Goal: Information Seeking & Learning: Check status

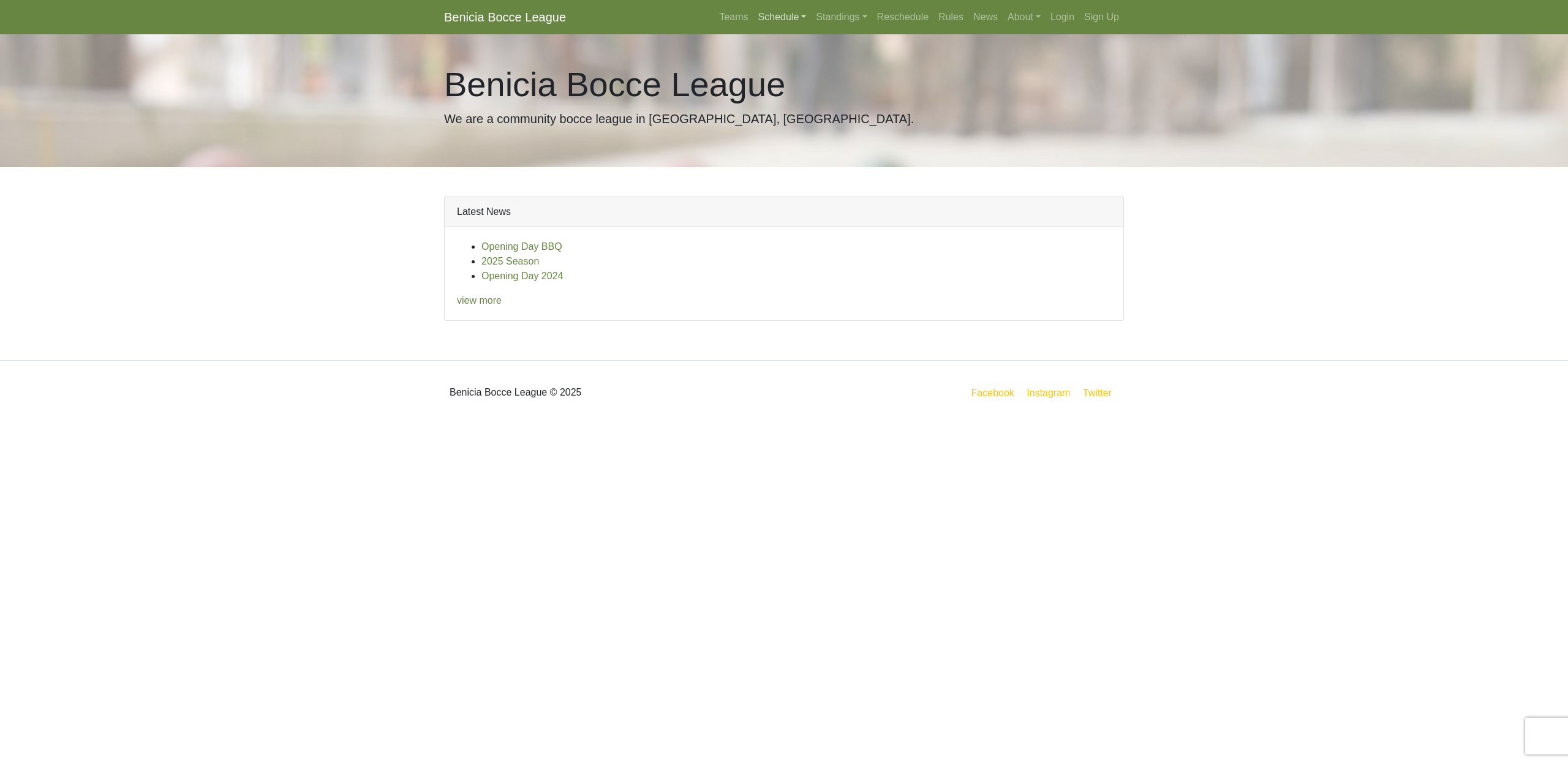
click at [772, 19] on link "Schedule" at bounding box center [782, 17] width 58 height 24
click at [772, 187] on strong "Playoffs" at bounding box center [787, 183] width 38 height 10
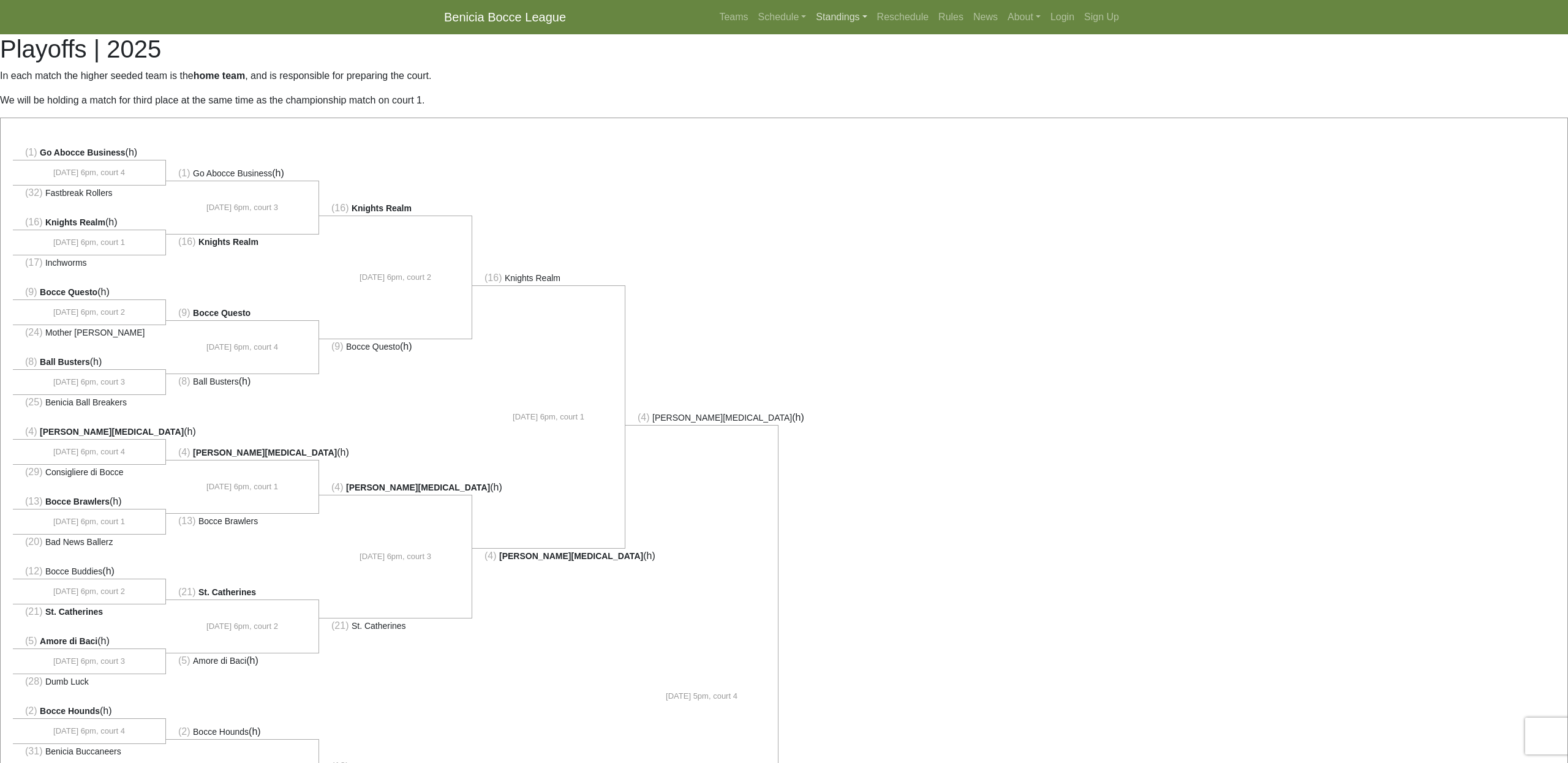
click at [812, 16] on link "Standings" at bounding box center [841, 17] width 60 height 24
click at [839, 46] on link "[DATE] Morning" at bounding box center [861, 45] width 99 height 19
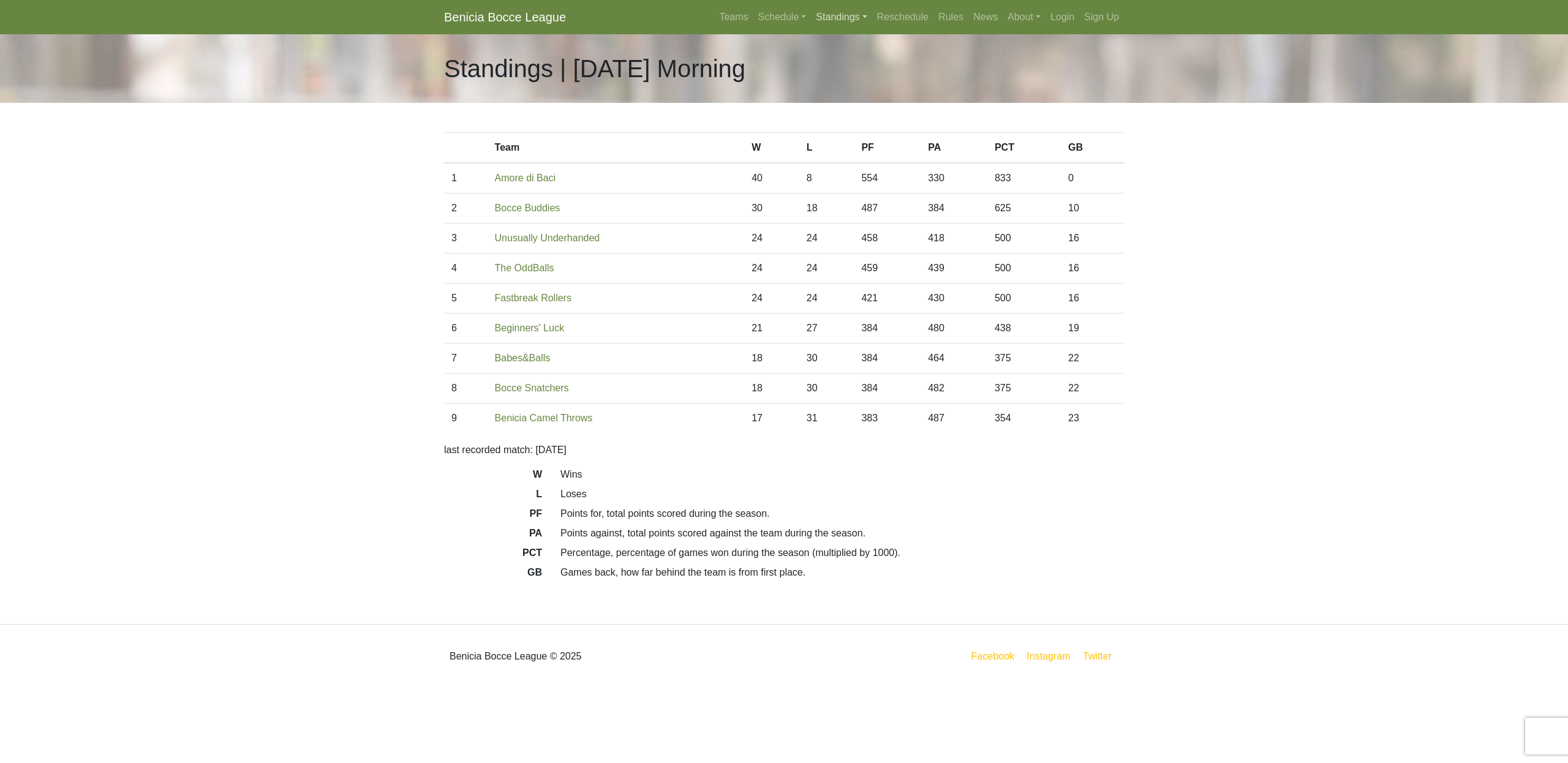
click at [831, 17] on link "Standings" at bounding box center [841, 17] width 60 height 24
click at [835, 63] on link "[DATE] Night" at bounding box center [861, 65] width 99 height 19
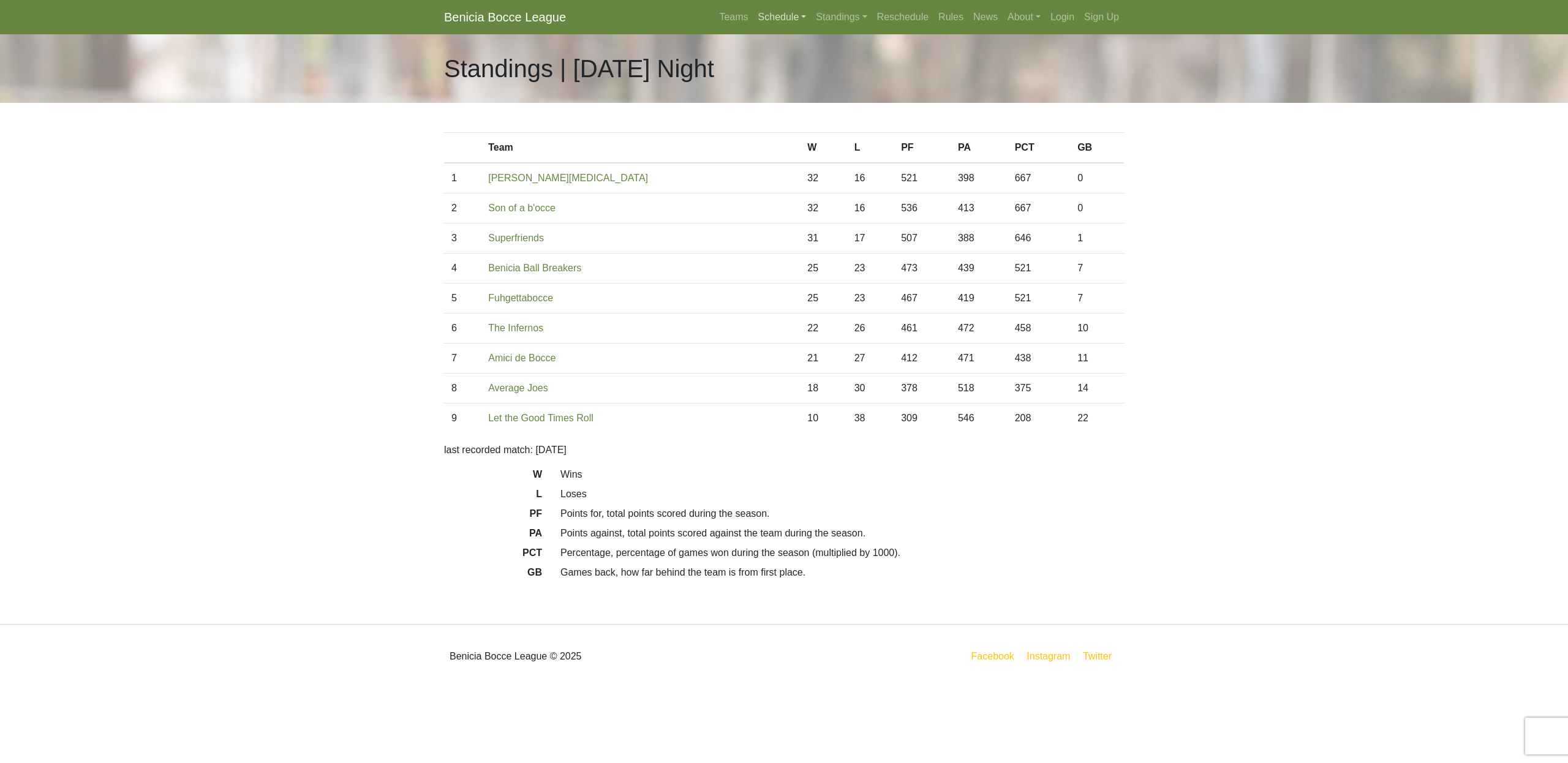
click at [765, 19] on link "Schedule" at bounding box center [782, 17] width 58 height 24
click at [775, 181] on strong "Playoffs" at bounding box center [787, 183] width 38 height 10
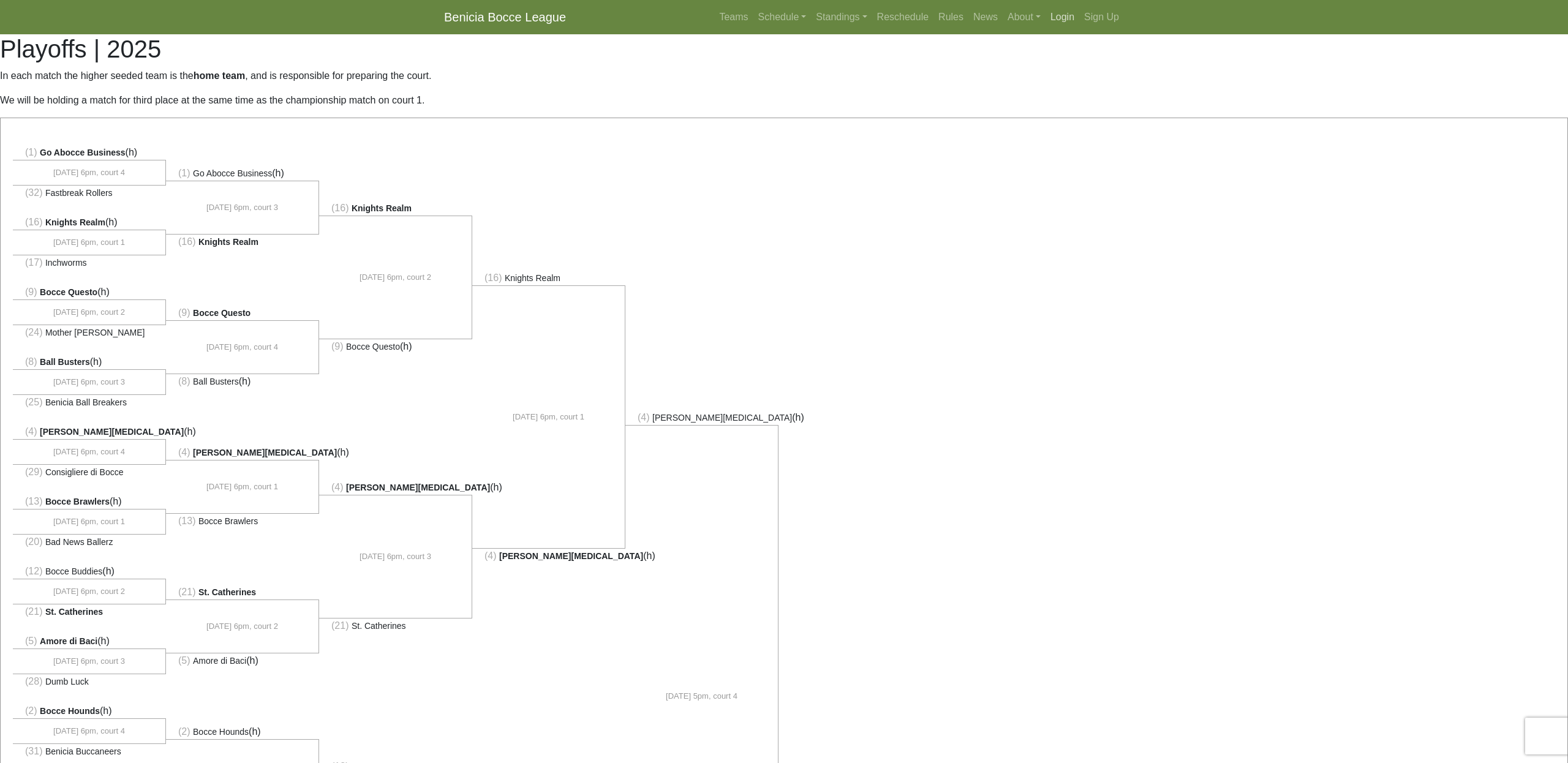
click at [1058, 19] on link "Login" at bounding box center [1063, 17] width 34 height 24
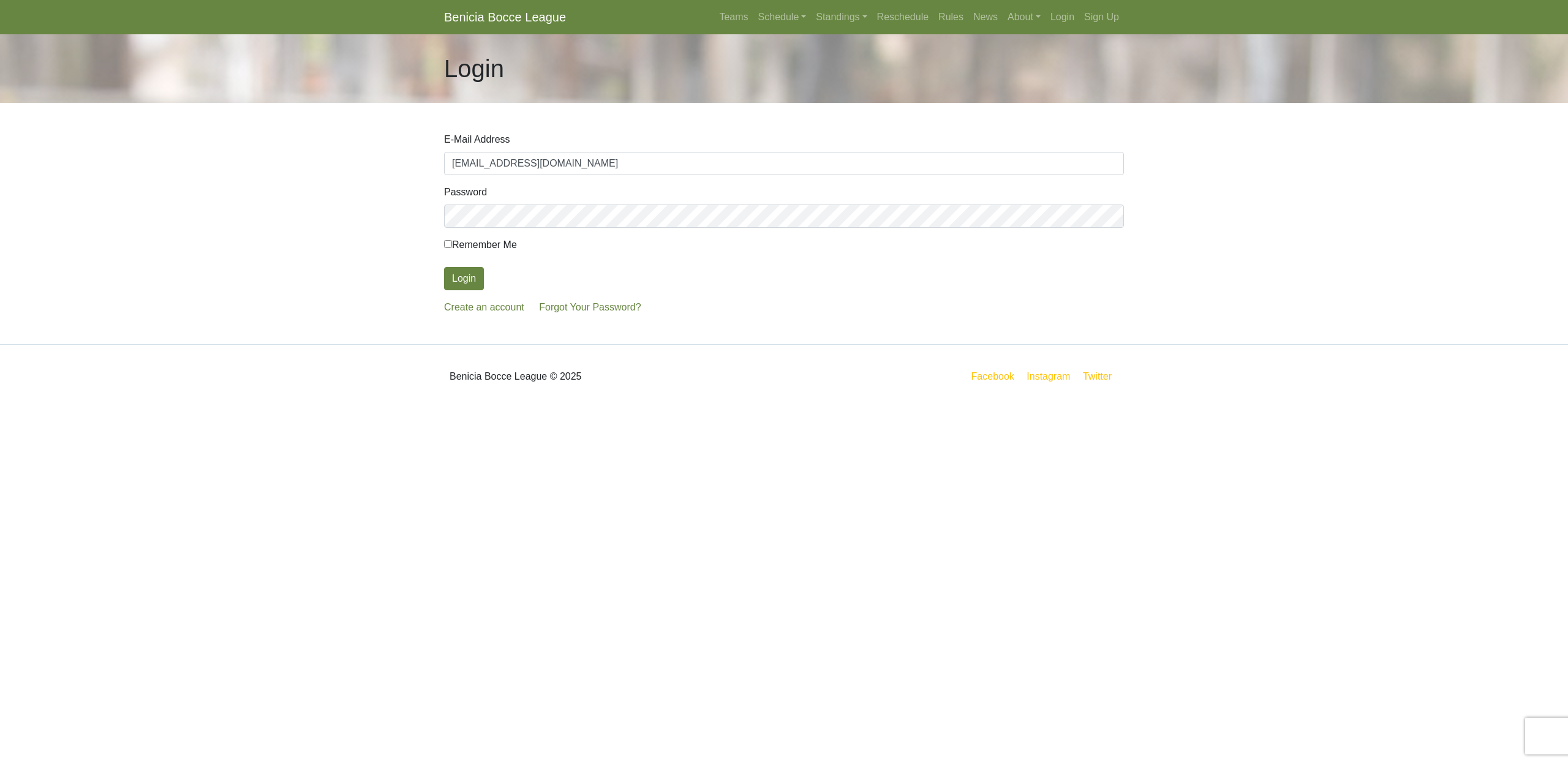
type input "[EMAIL_ADDRESS][DOMAIN_NAME]"
click at [463, 279] on button "Login" at bounding box center [464, 279] width 40 height 23
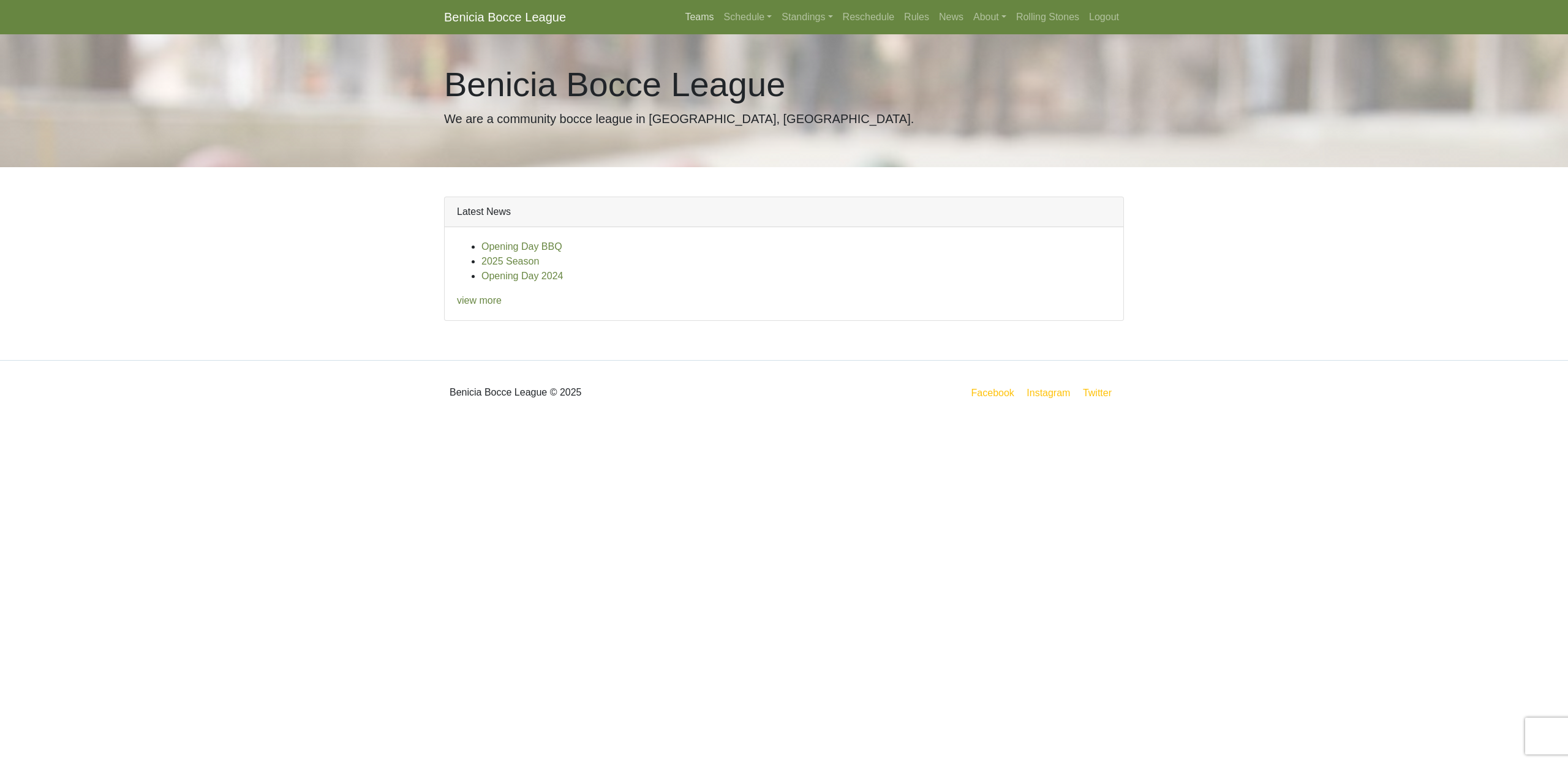
click at [698, 18] on link "Teams" at bounding box center [699, 17] width 39 height 24
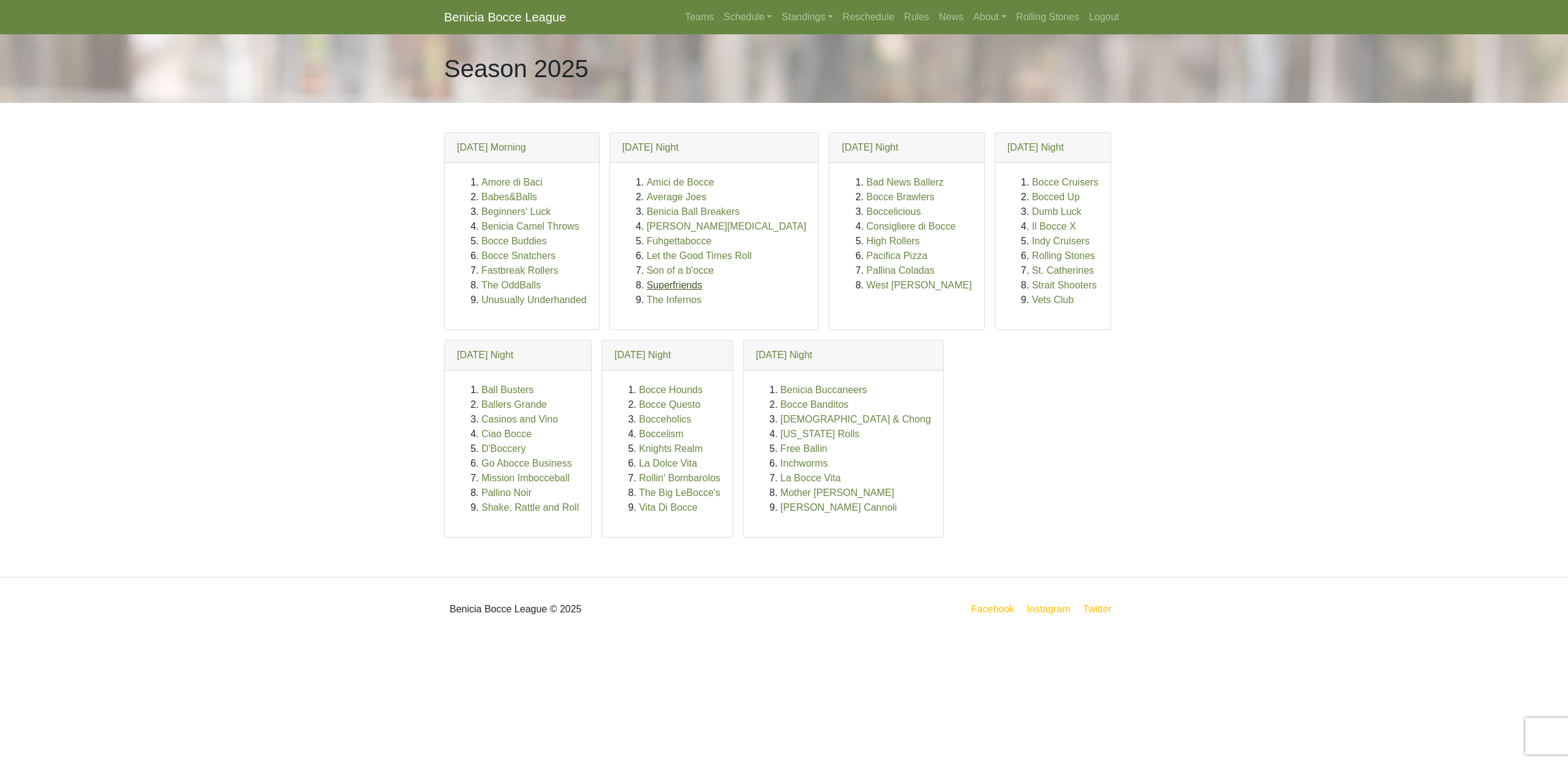
click at [688, 286] on link "Superfriends" at bounding box center [675, 285] width 56 height 10
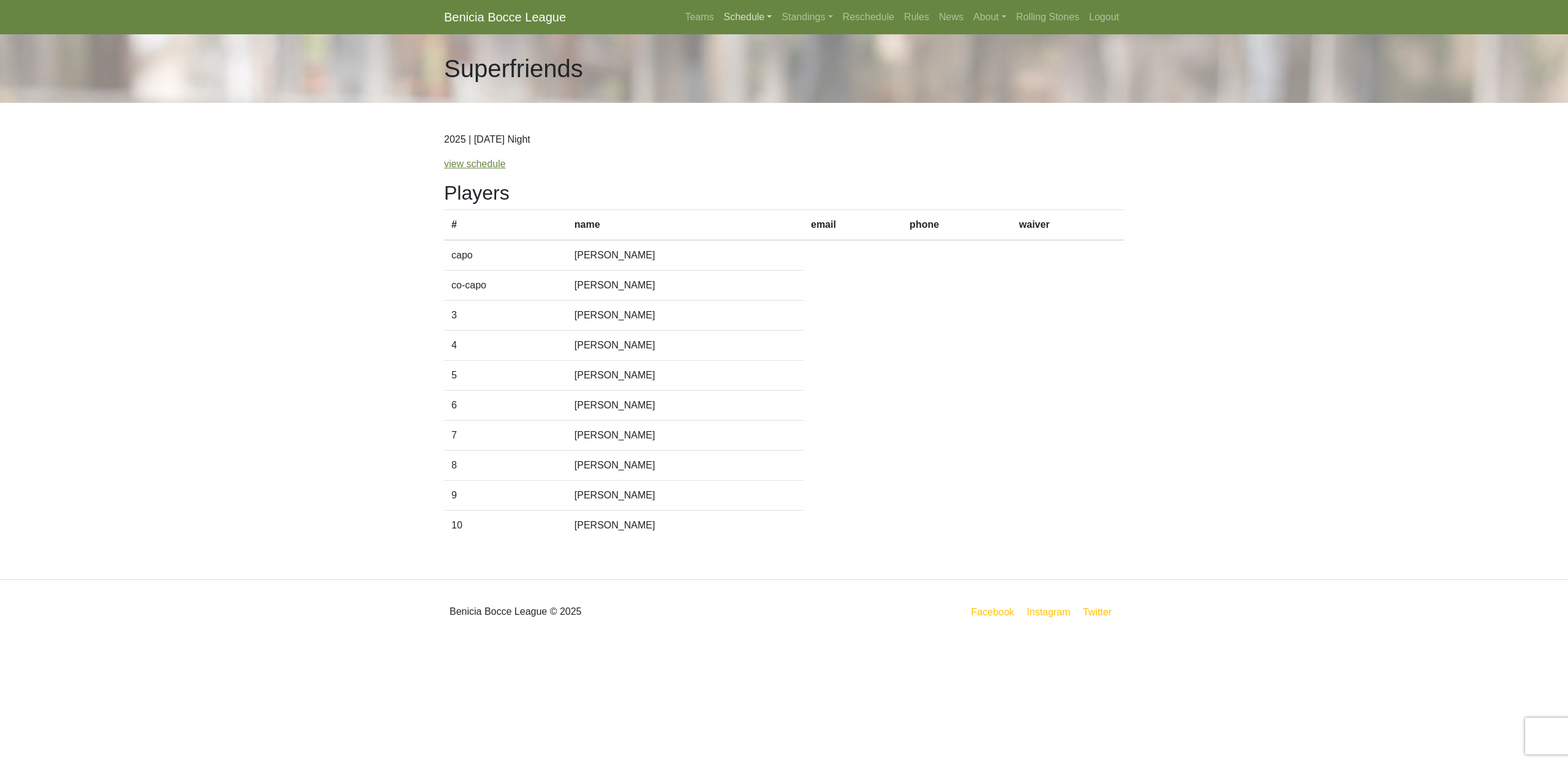
click at [737, 19] on link "Schedule" at bounding box center [748, 17] width 58 height 24
click at [696, 17] on link "Teams" at bounding box center [699, 17] width 39 height 24
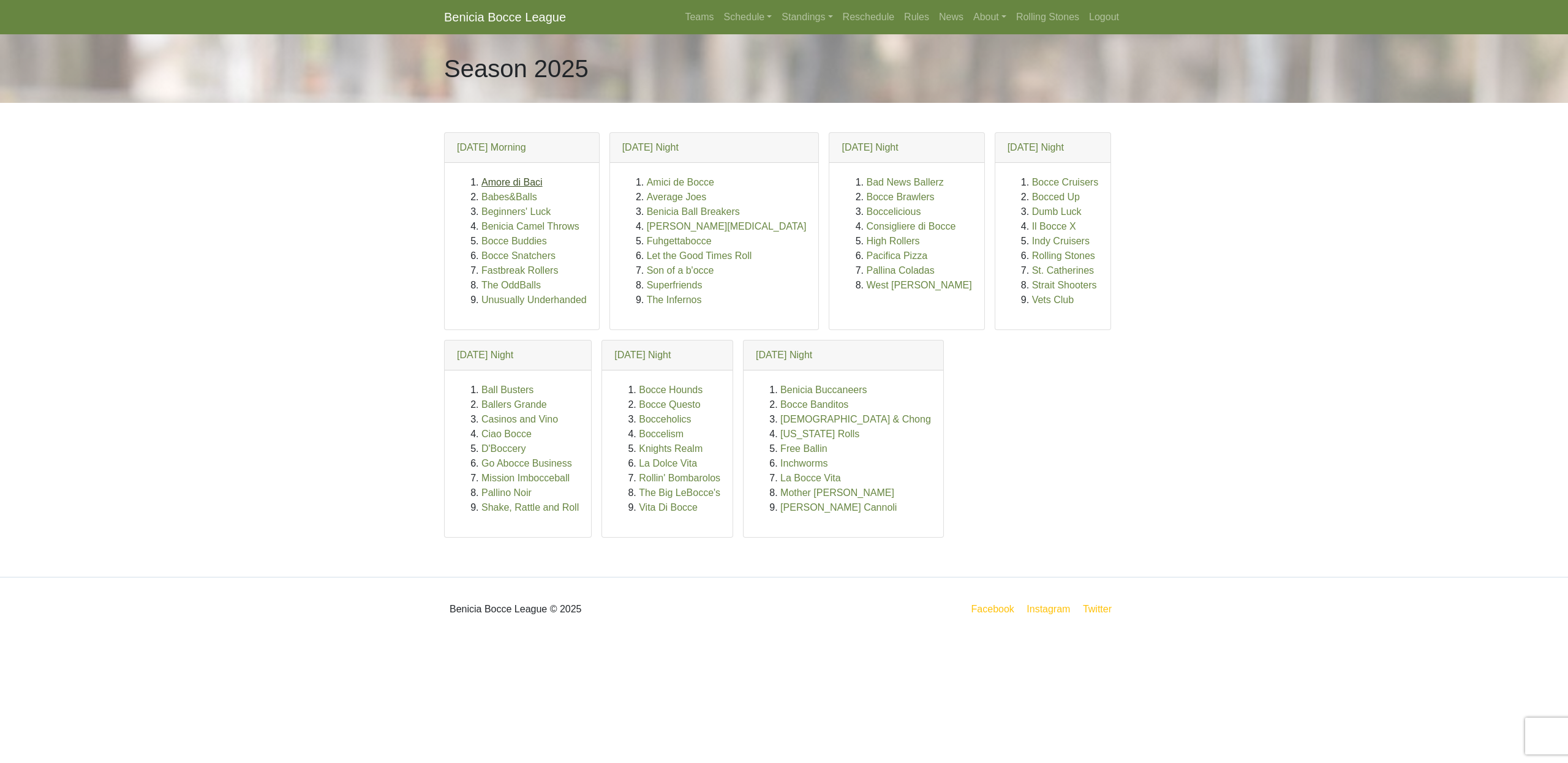
click at [505, 183] on link "Amore di Baci" at bounding box center [512, 182] width 61 height 10
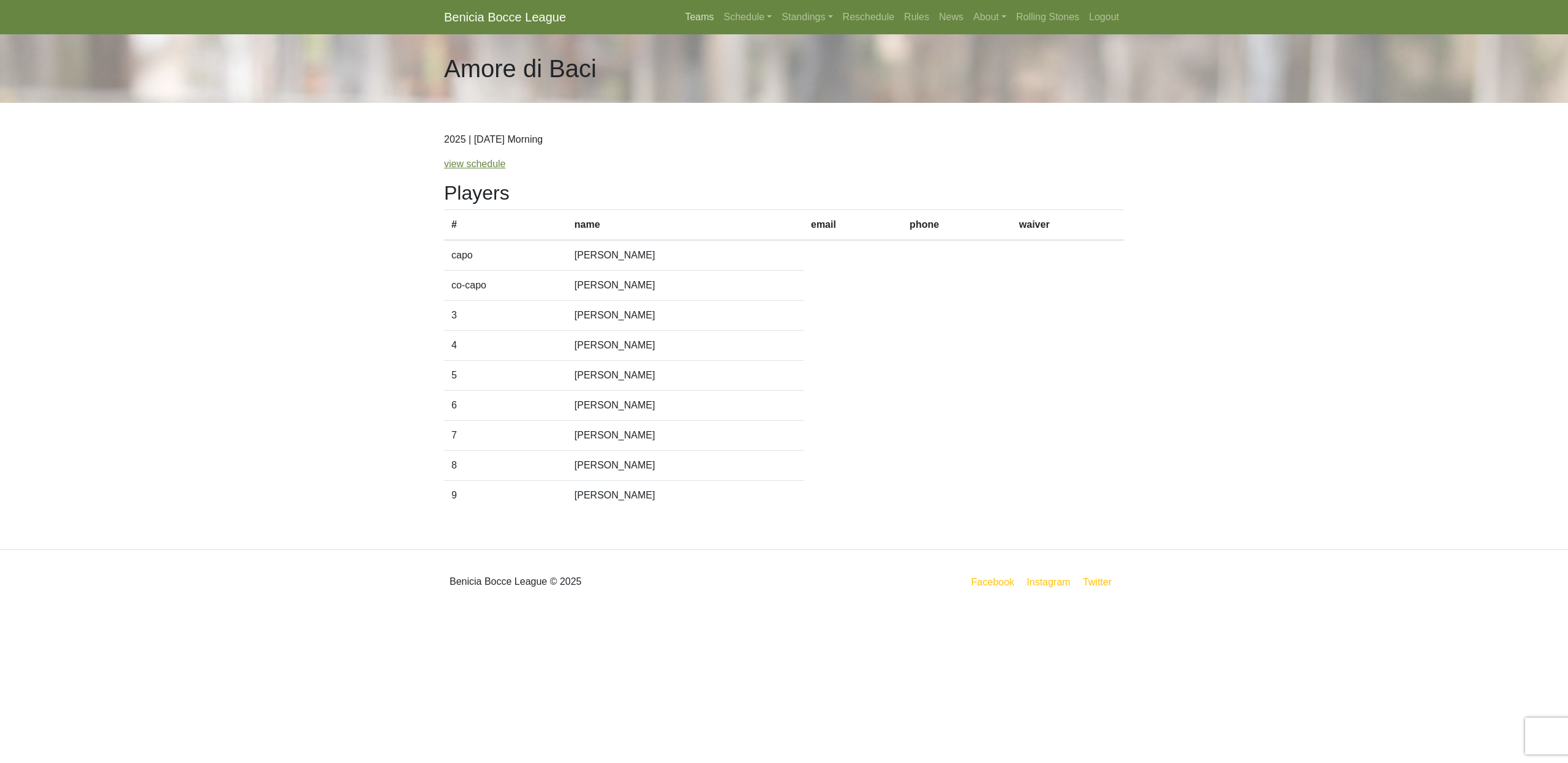
click at [686, 21] on link "Teams" at bounding box center [699, 17] width 39 height 24
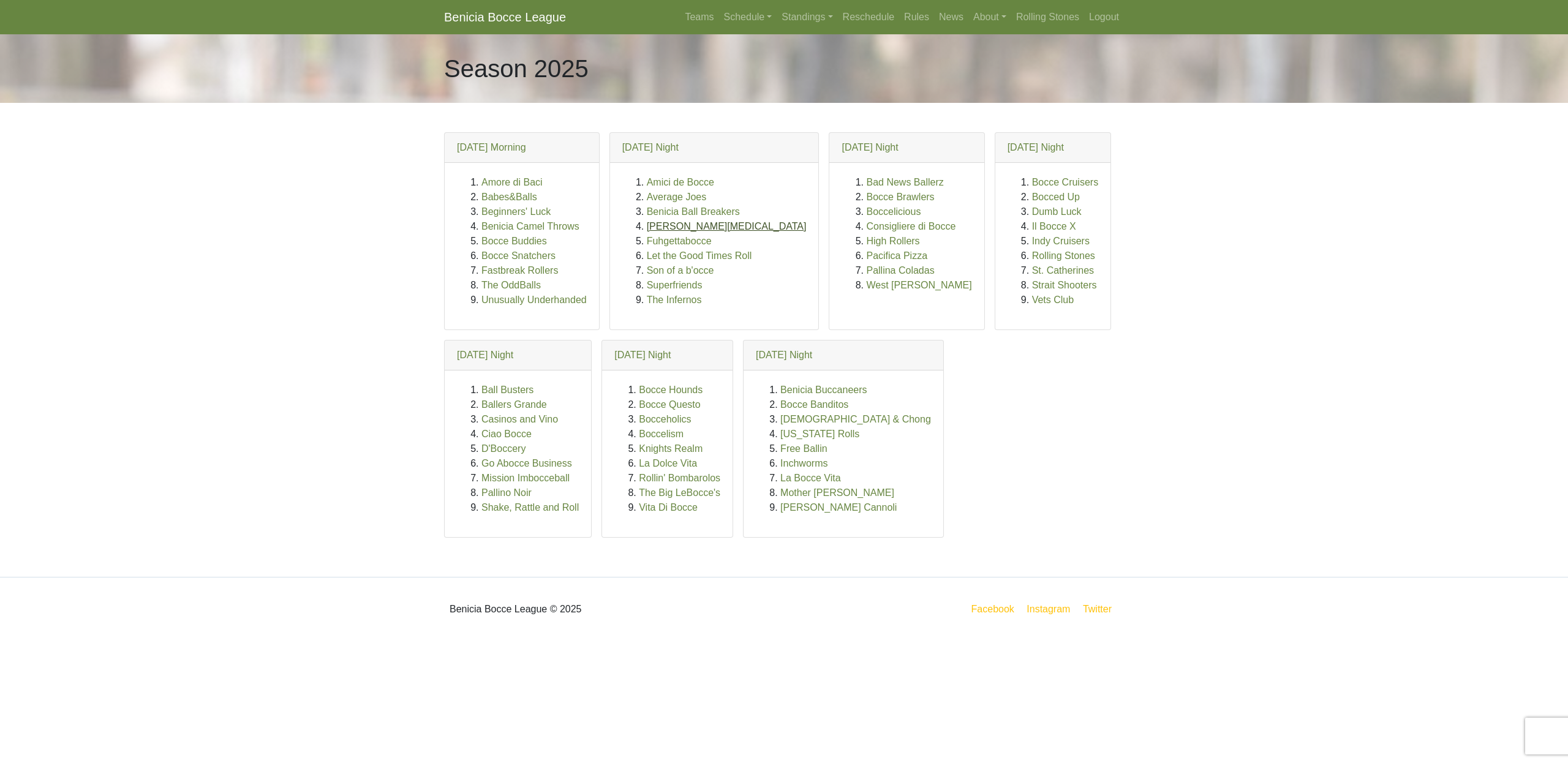
click at [660, 227] on link "[PERSON_NAME][MEDICAL_DATA]" at bounding box center [727, 226] width 160 height 10
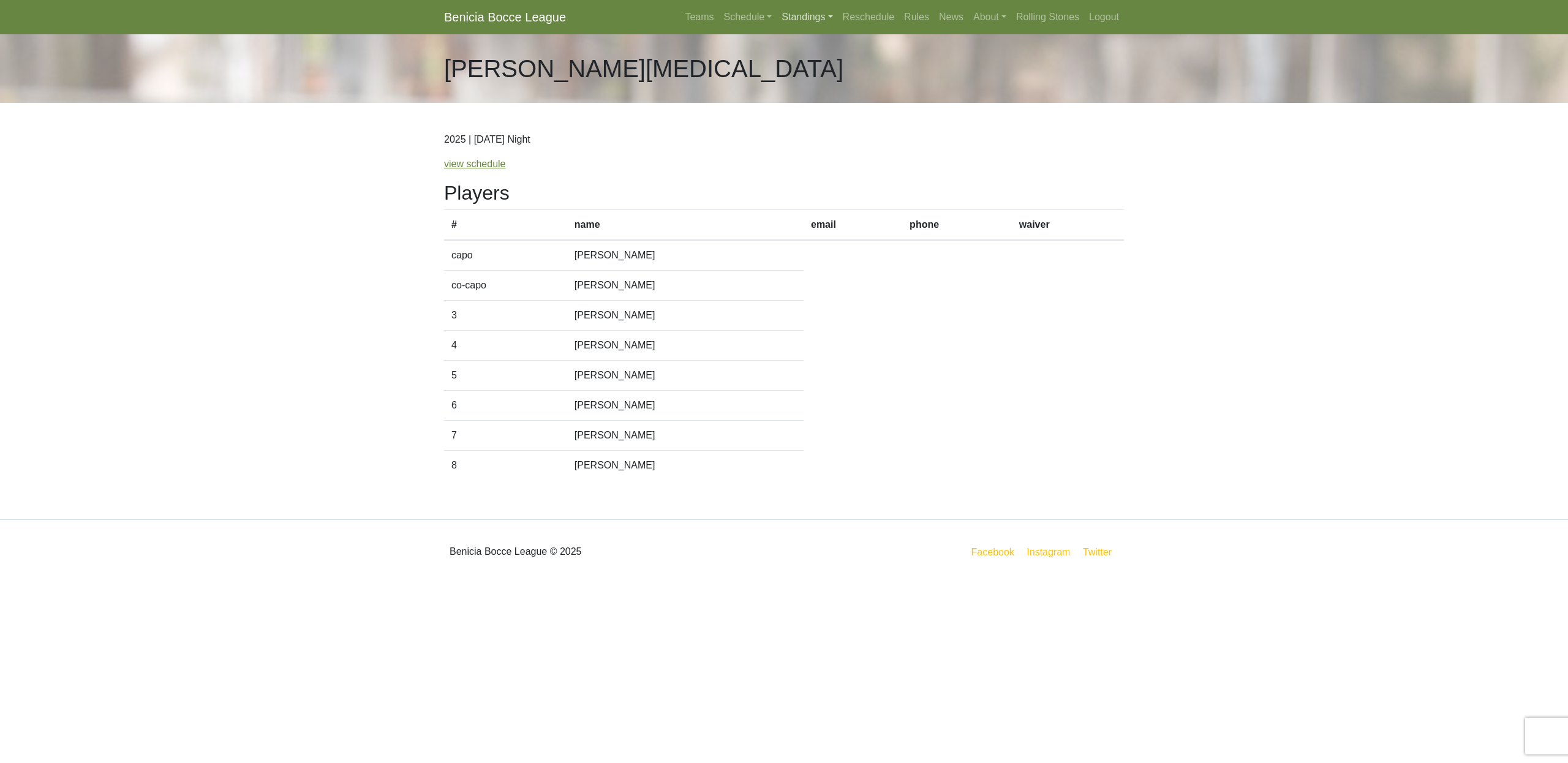
click at [778, 17] on link "Standings" at bounding box center [807, 17] width 60 height 24
click at [794, 68] on link "[DATE] Night" at bounding box center [827, 65] width 99 height 19
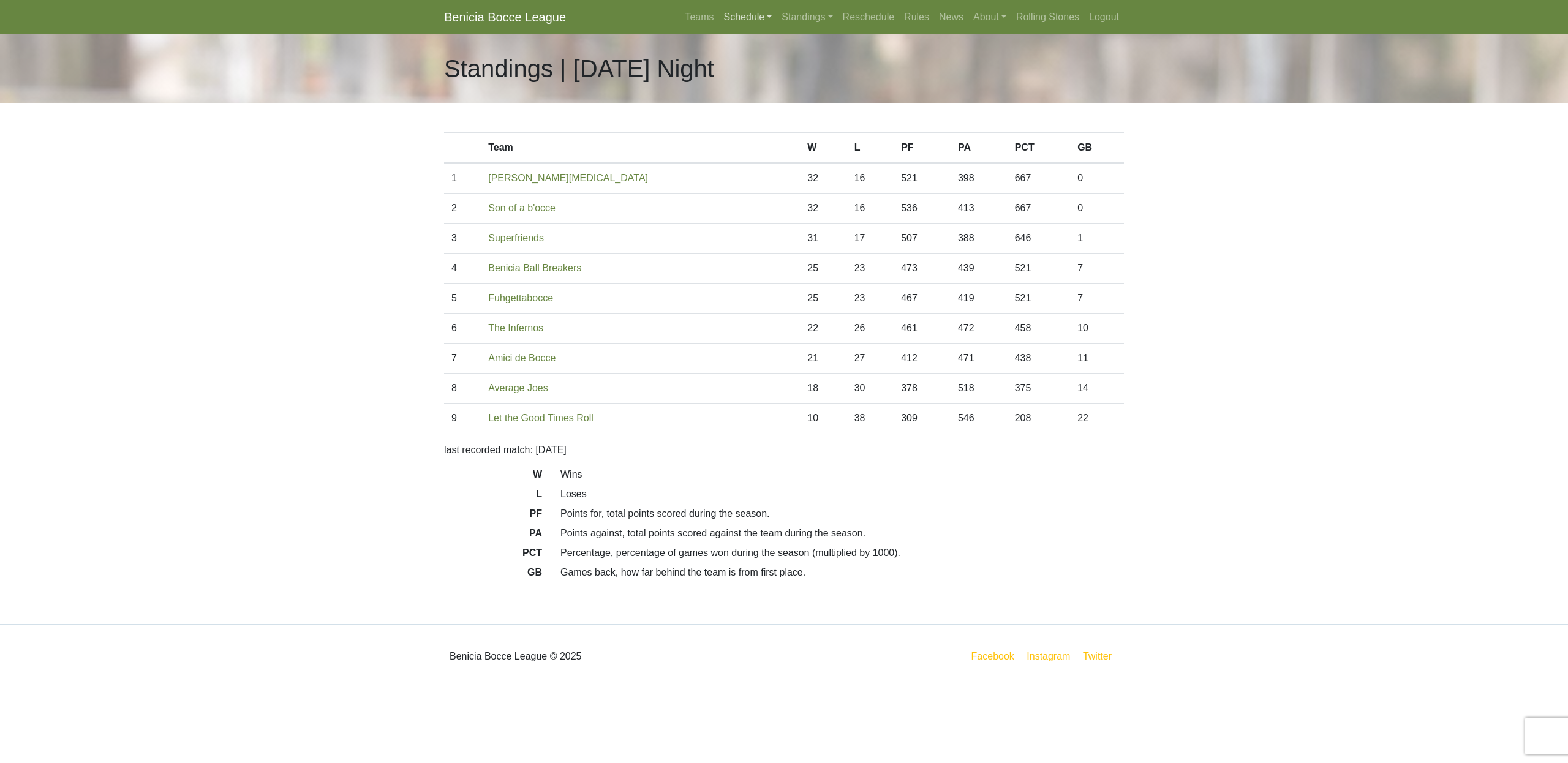
click at [727, 20] on link "Schedule" at bounding box center [748, 17] width 58 height 24
click at [740, 185] on strong "Playoffs" at bounding box center [753, 183] width 38 height 10
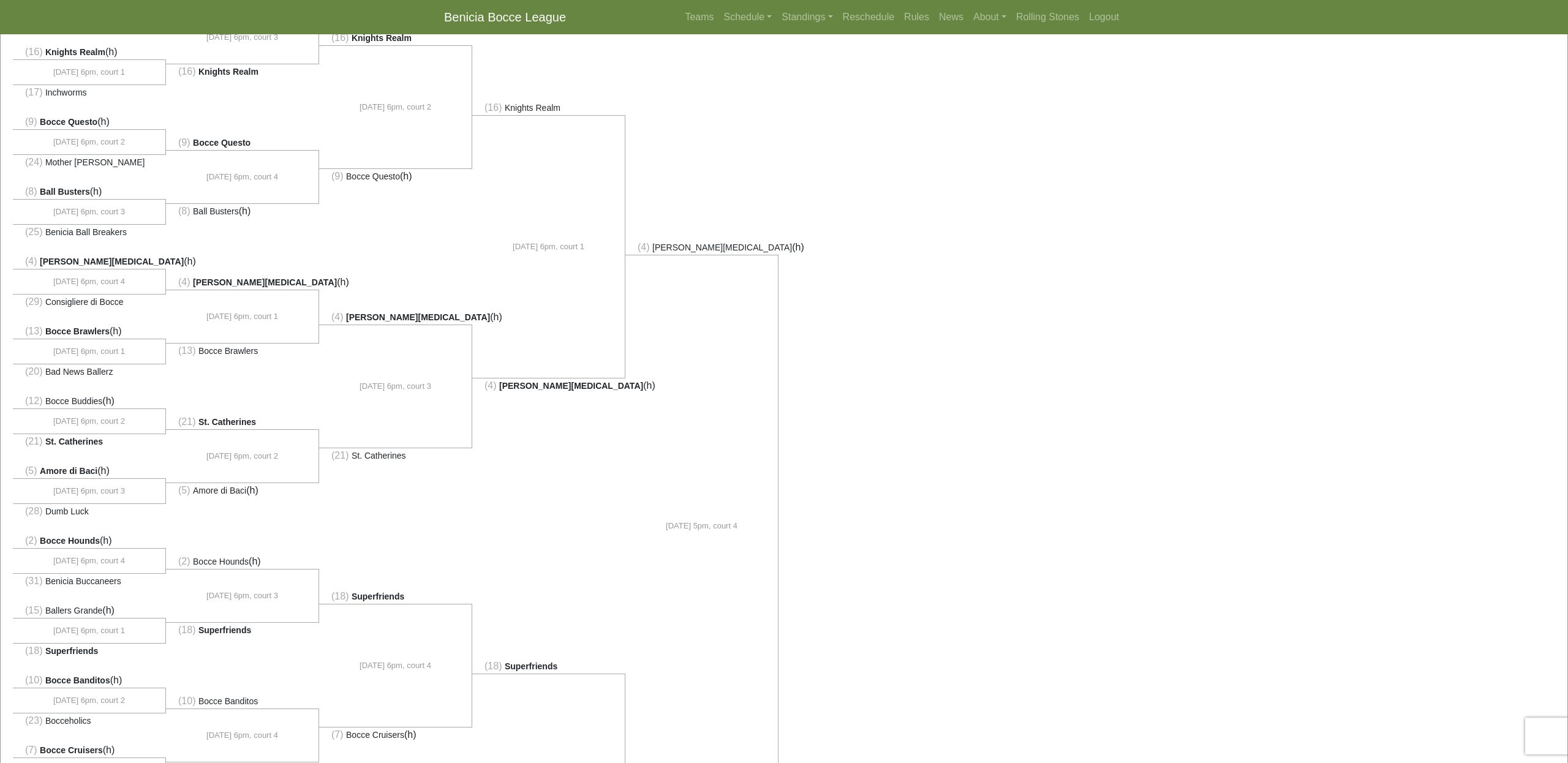
scroll to position [89, 0]
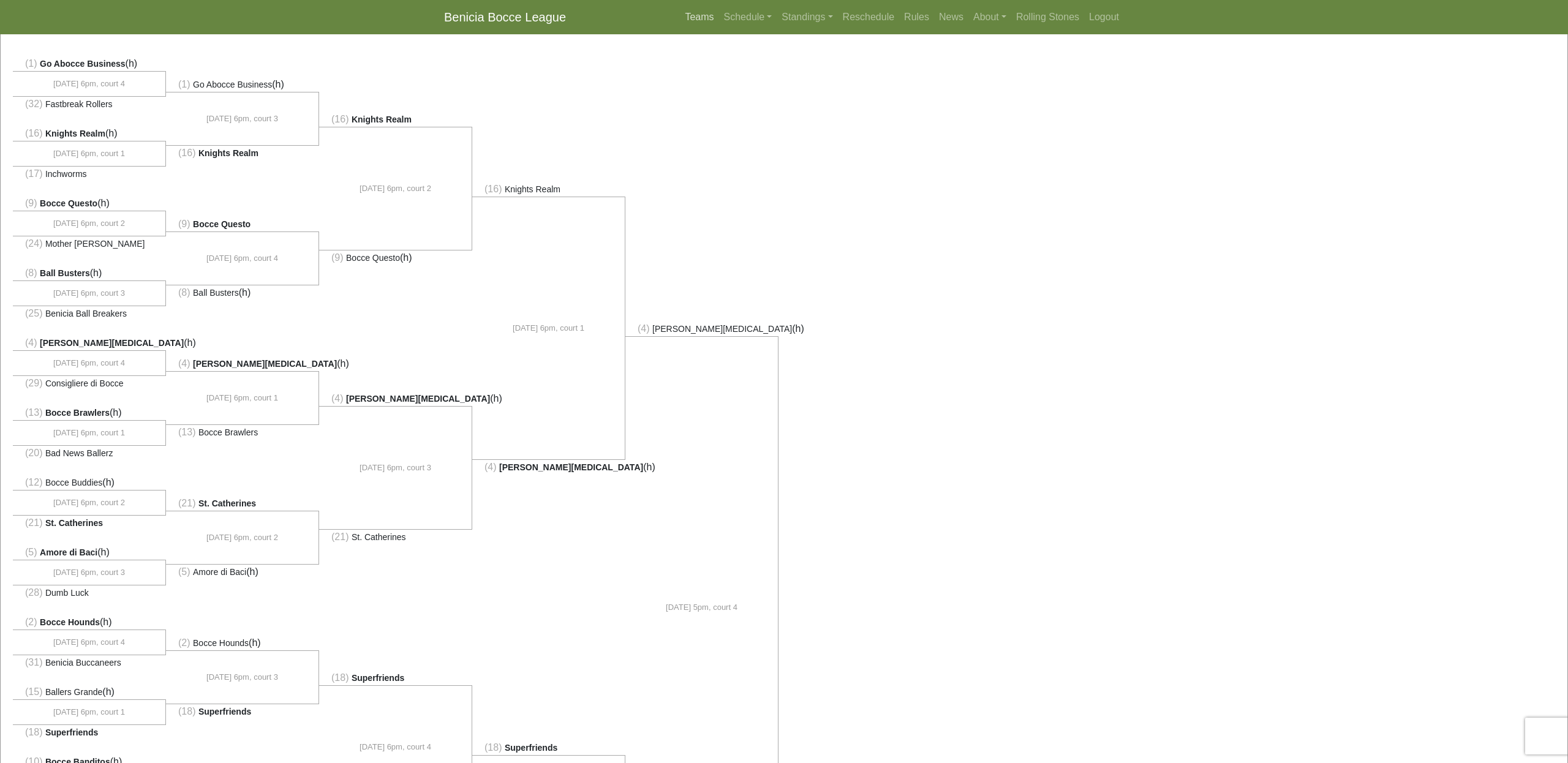
click at [687, 15] on link "Teams" at bounding box center [699, 17] width 39 height 24
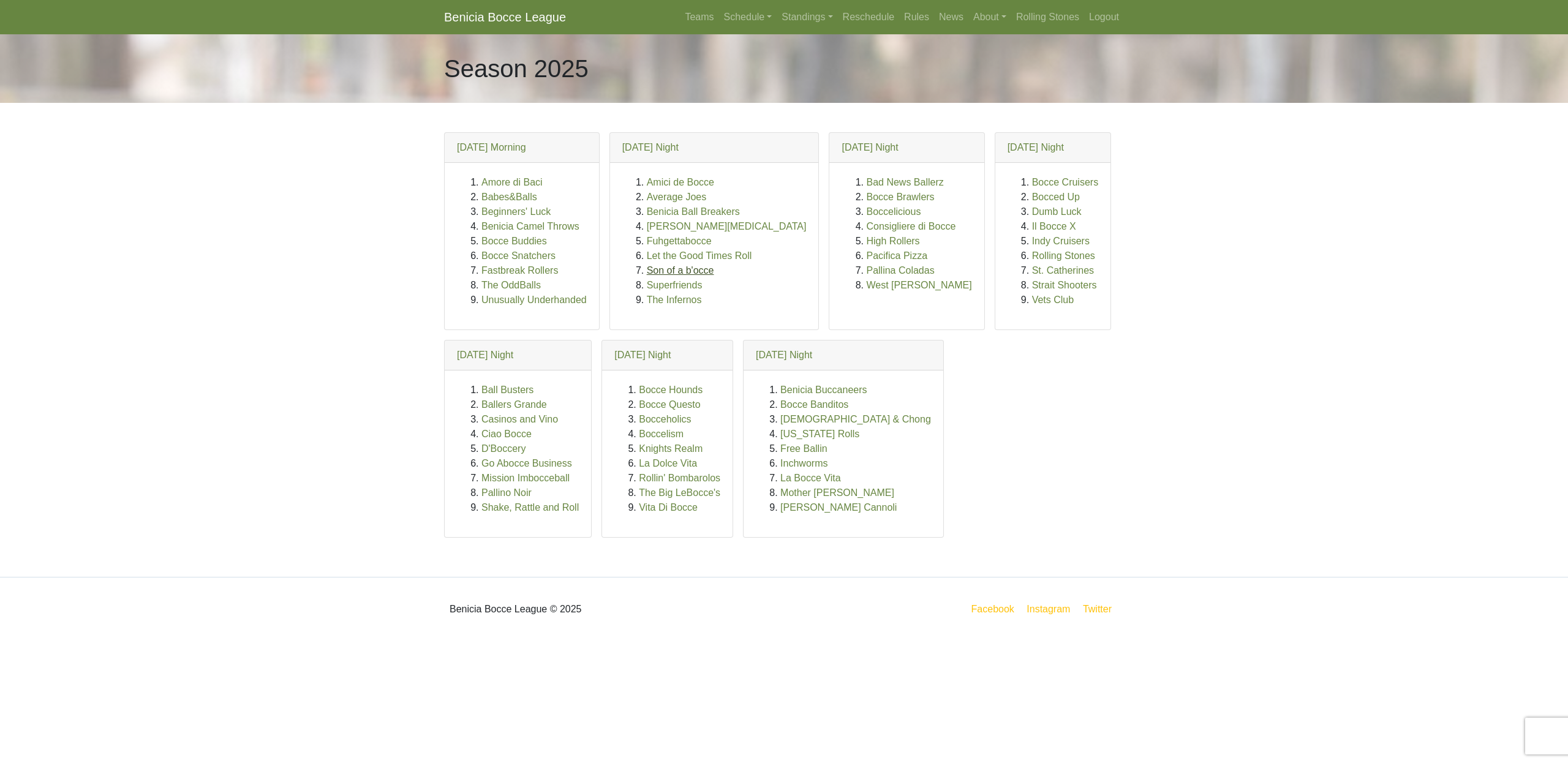
click at [670, 269] on link "Son of a b'occe" at bounding box center [681, 270] width 67 height 10
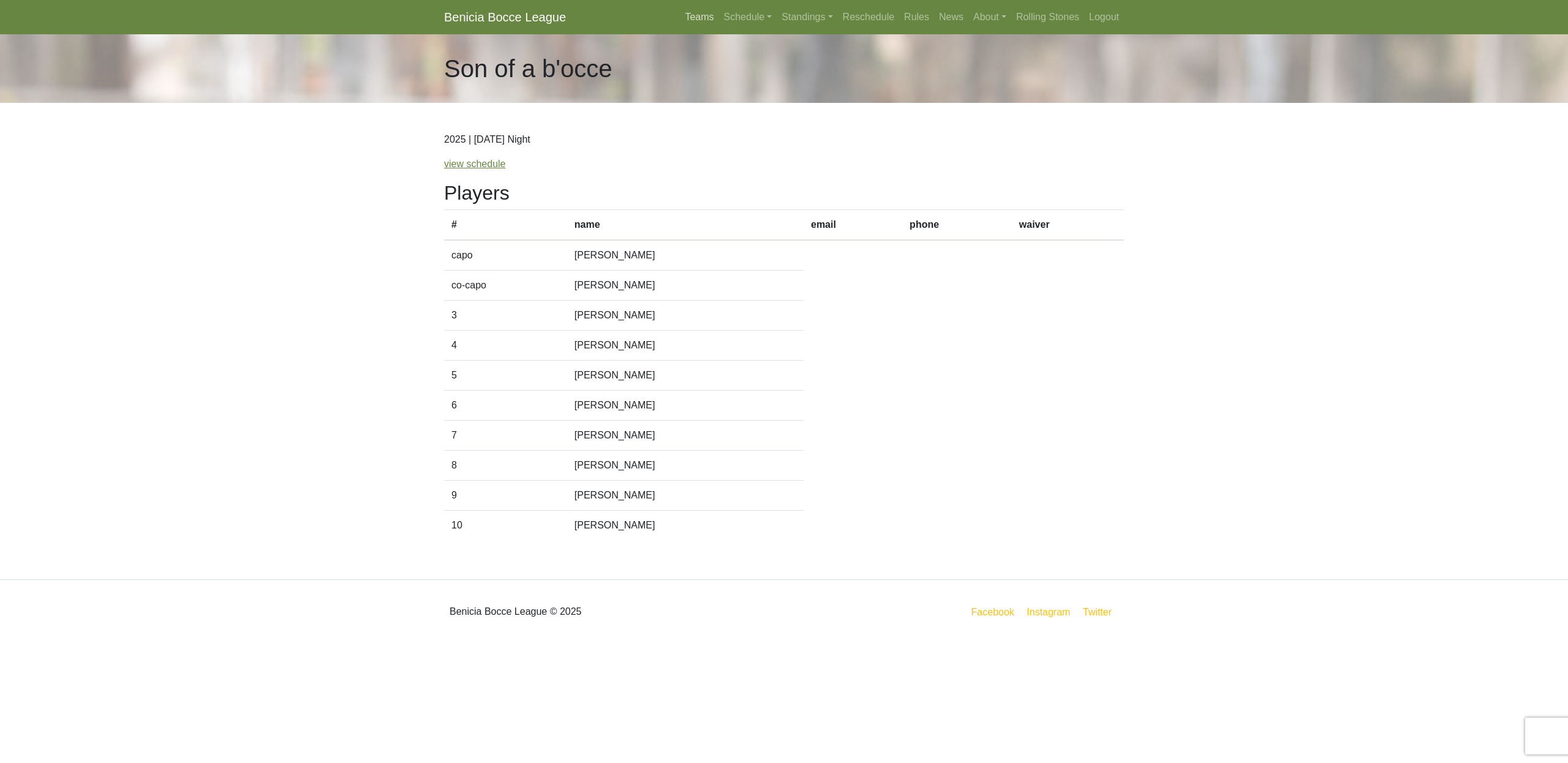
click at [694, 20] on link "Teams" at bounding box center [699, 17] width 39 height 24
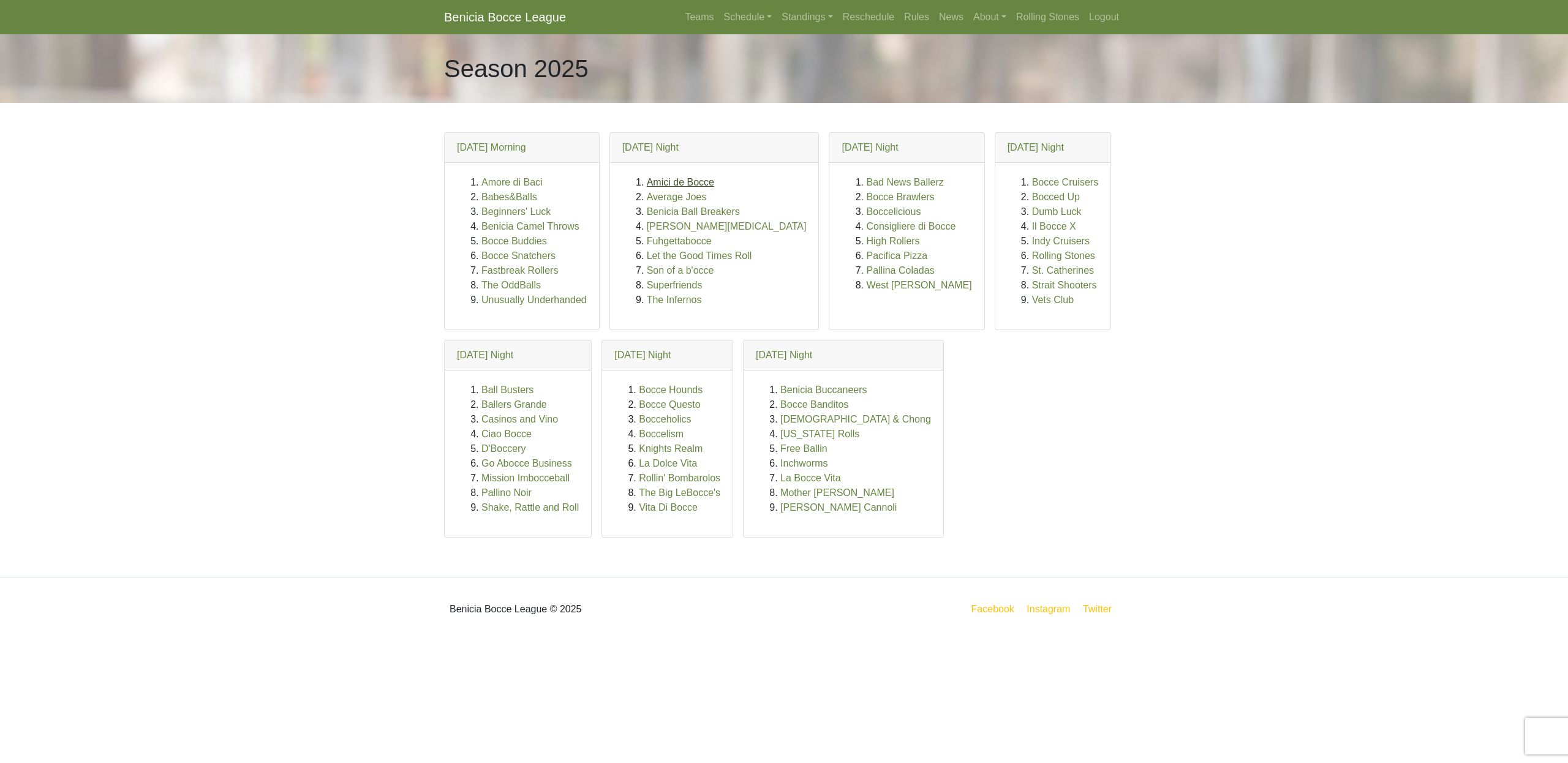
click at [681, 178] on link "Amici de Bocce" at bounding box center [681, 182] width 67 height 10
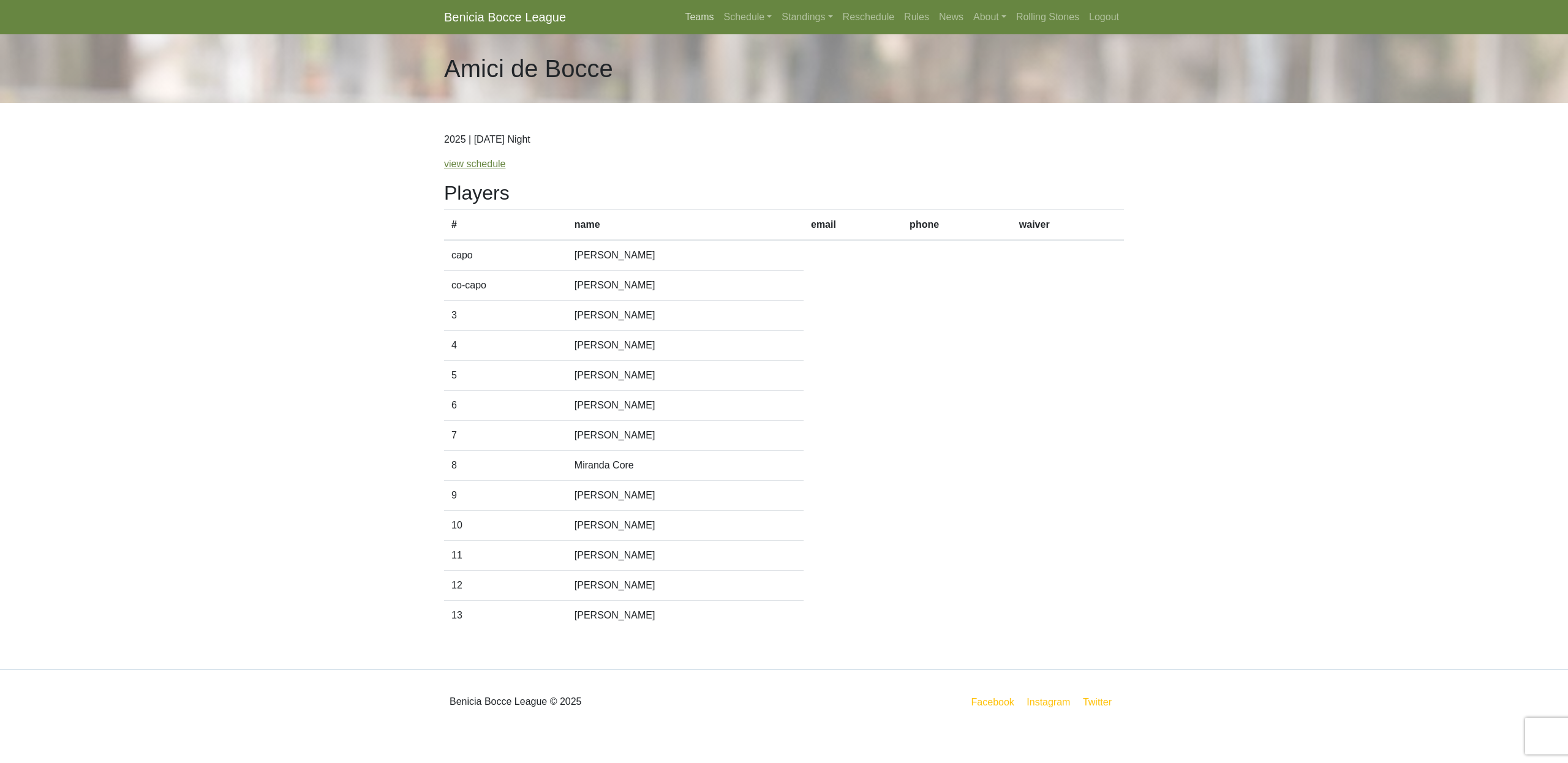
click at [680, 19] on link "Teams" at bounding box center [699, 17] width 39 height 24
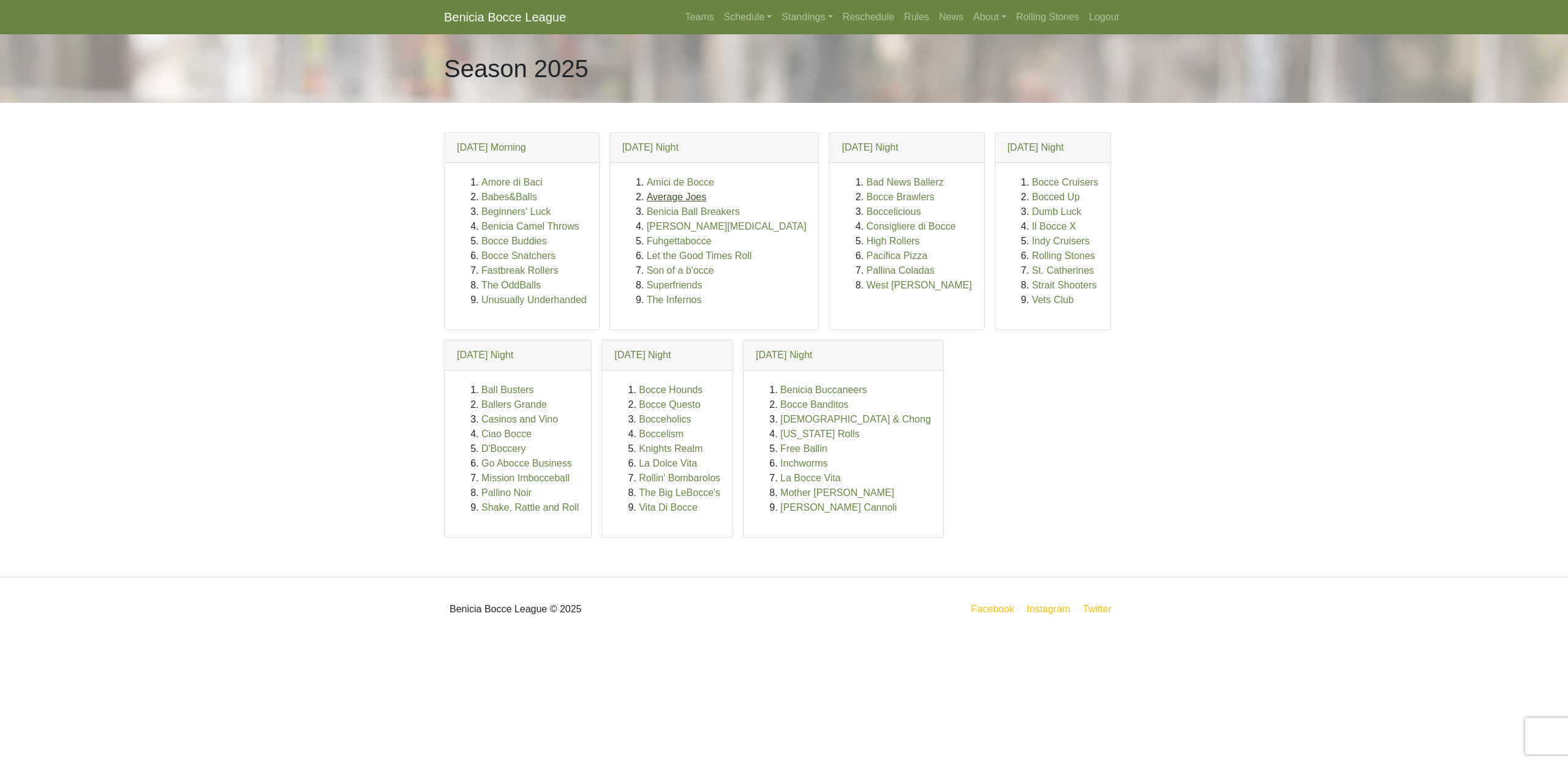
click at [668, 195] on link "Average Joes" at bounding box center [677, 197] width 60 height 10
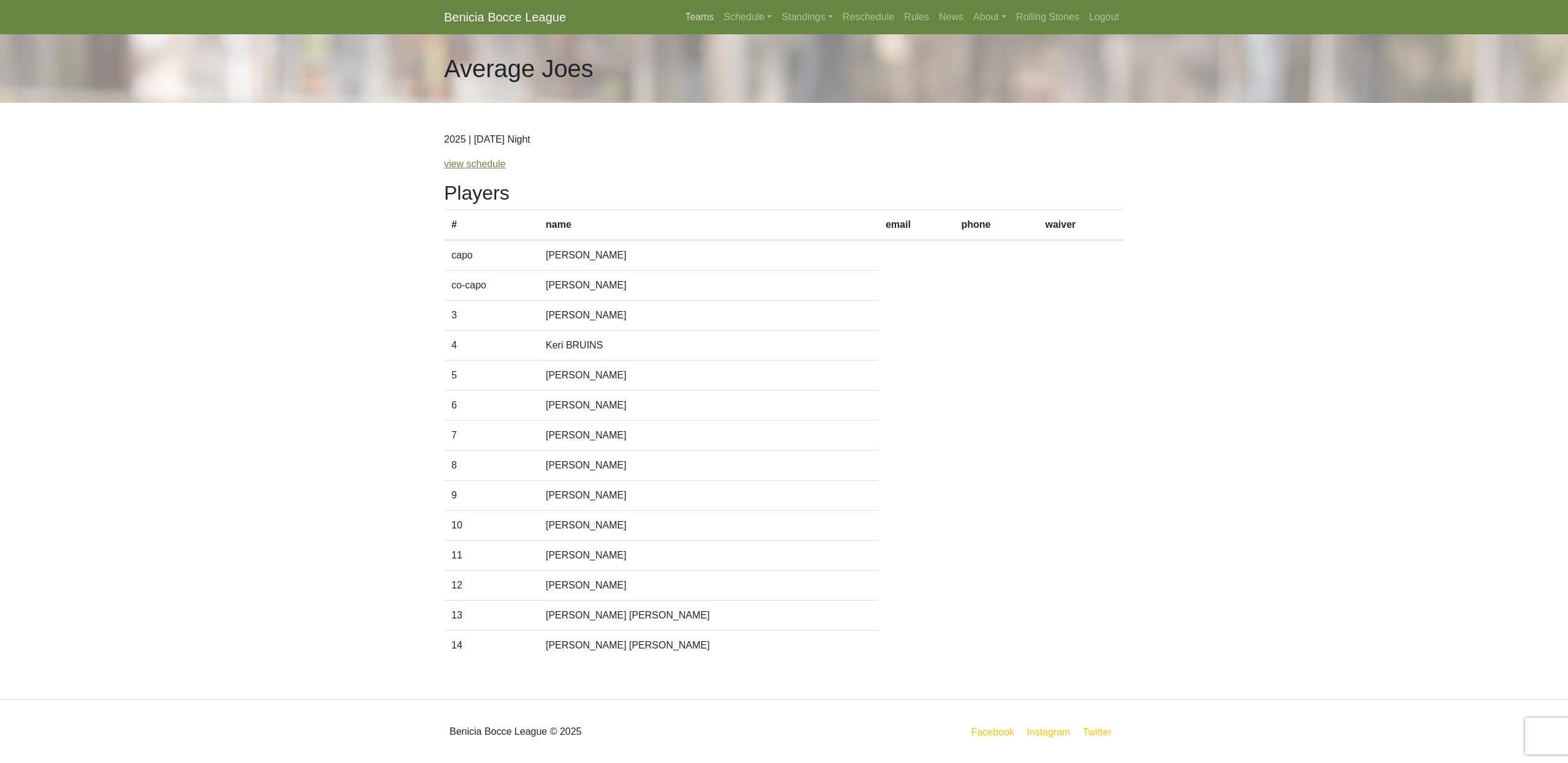
click at [682, 18] on link "Teams" at bounding box center [699, 17] width 39 height 24
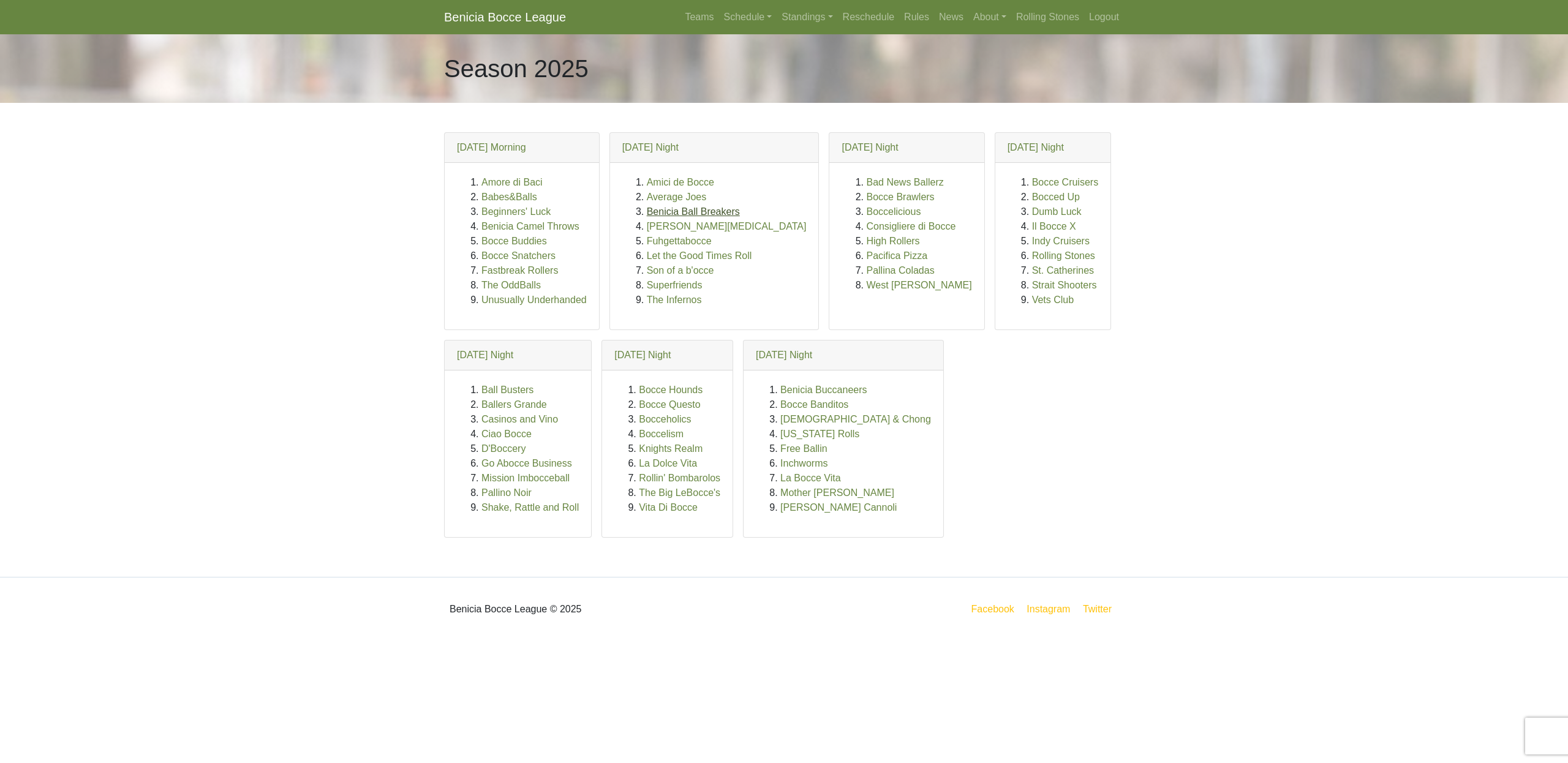
click at [683, 214] on link "Benicia Ball Breakers" at bounding box center [693, 211] width 93 height 10
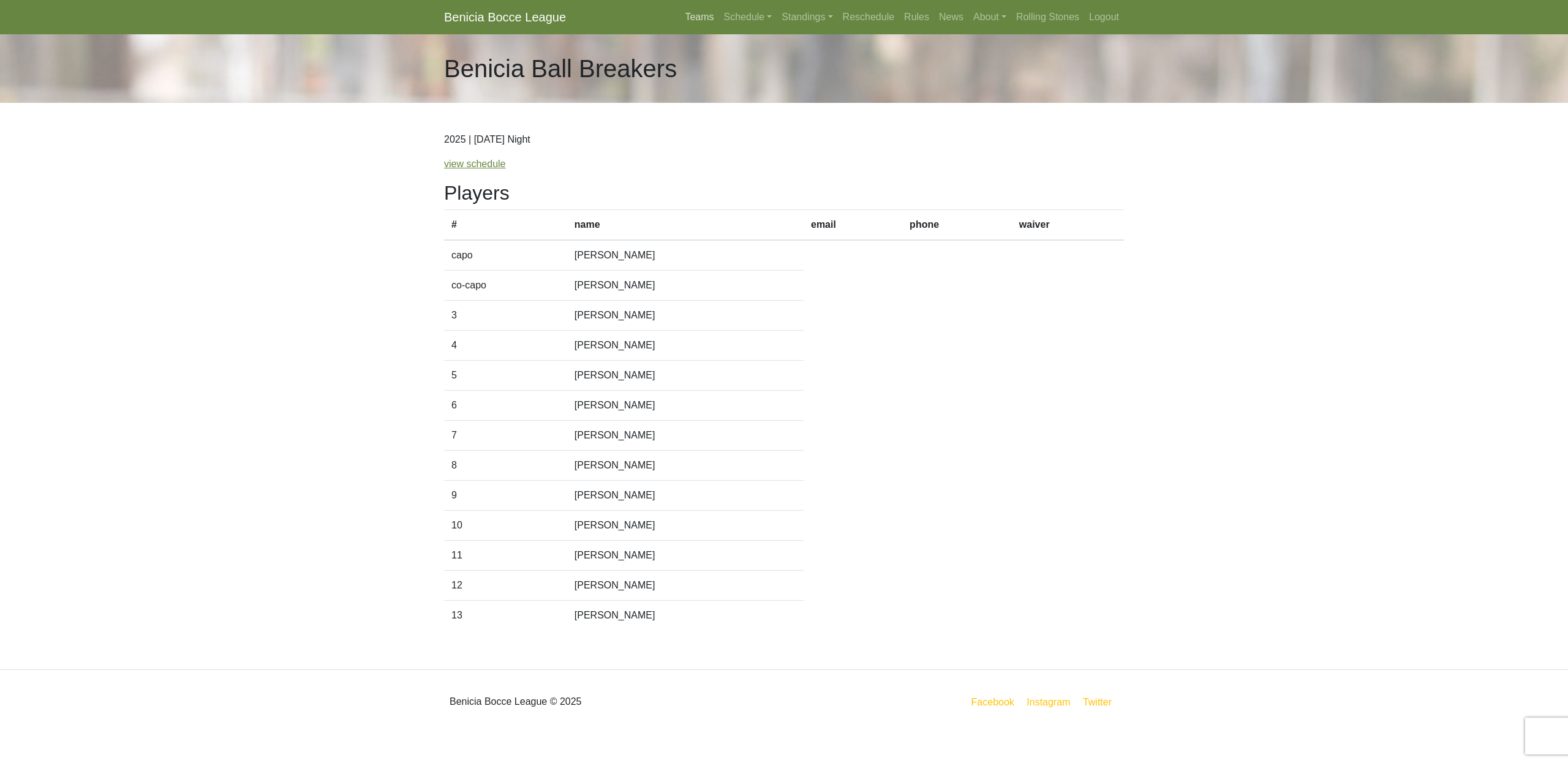
click at [691, 21] on link "Teams" at bounding box center [699, 17] width 39 height 24
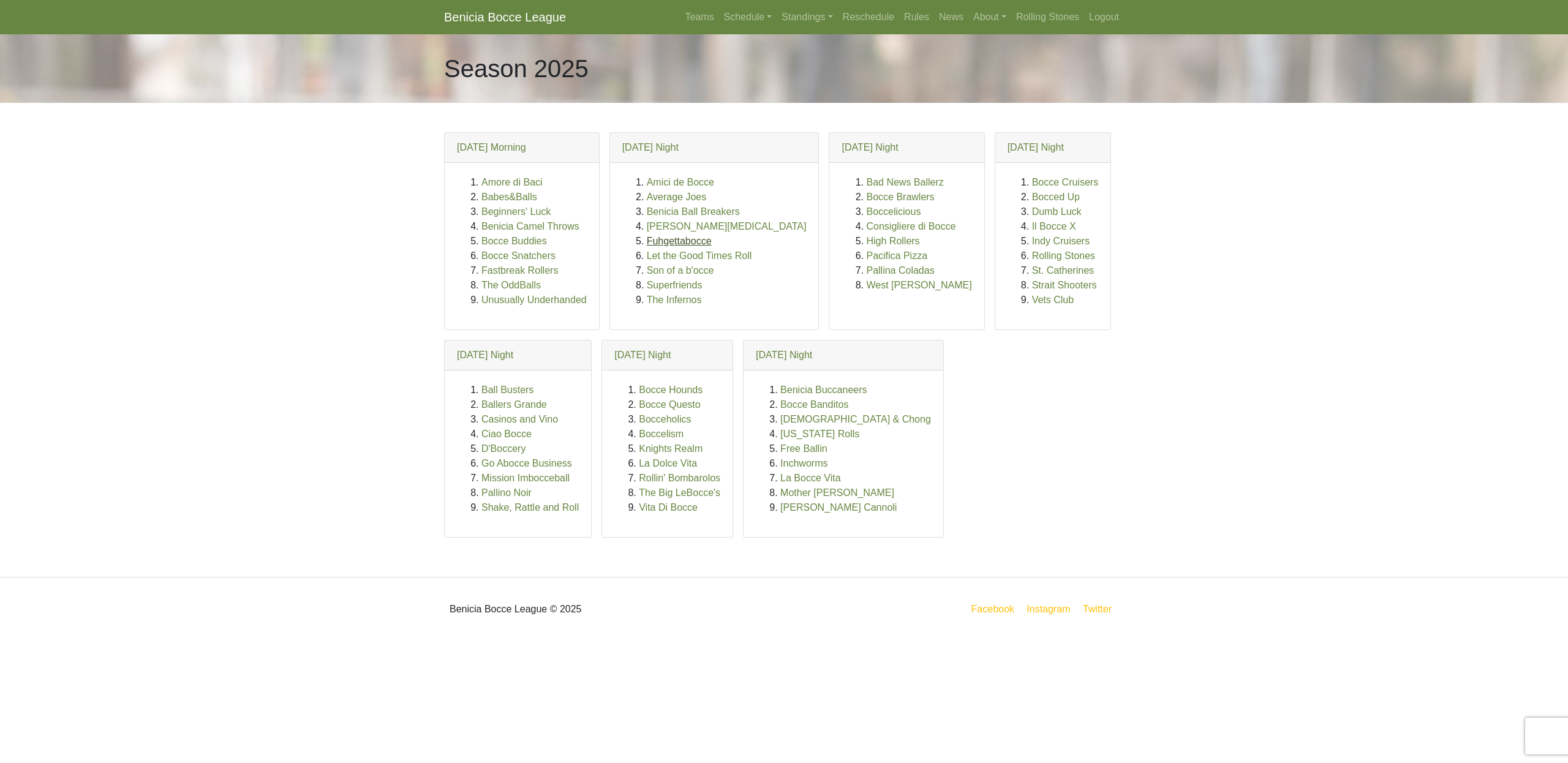
click at [684, 241] on link "Fuhgettabocce" at bounding box center [679, 240] width 65 height 10
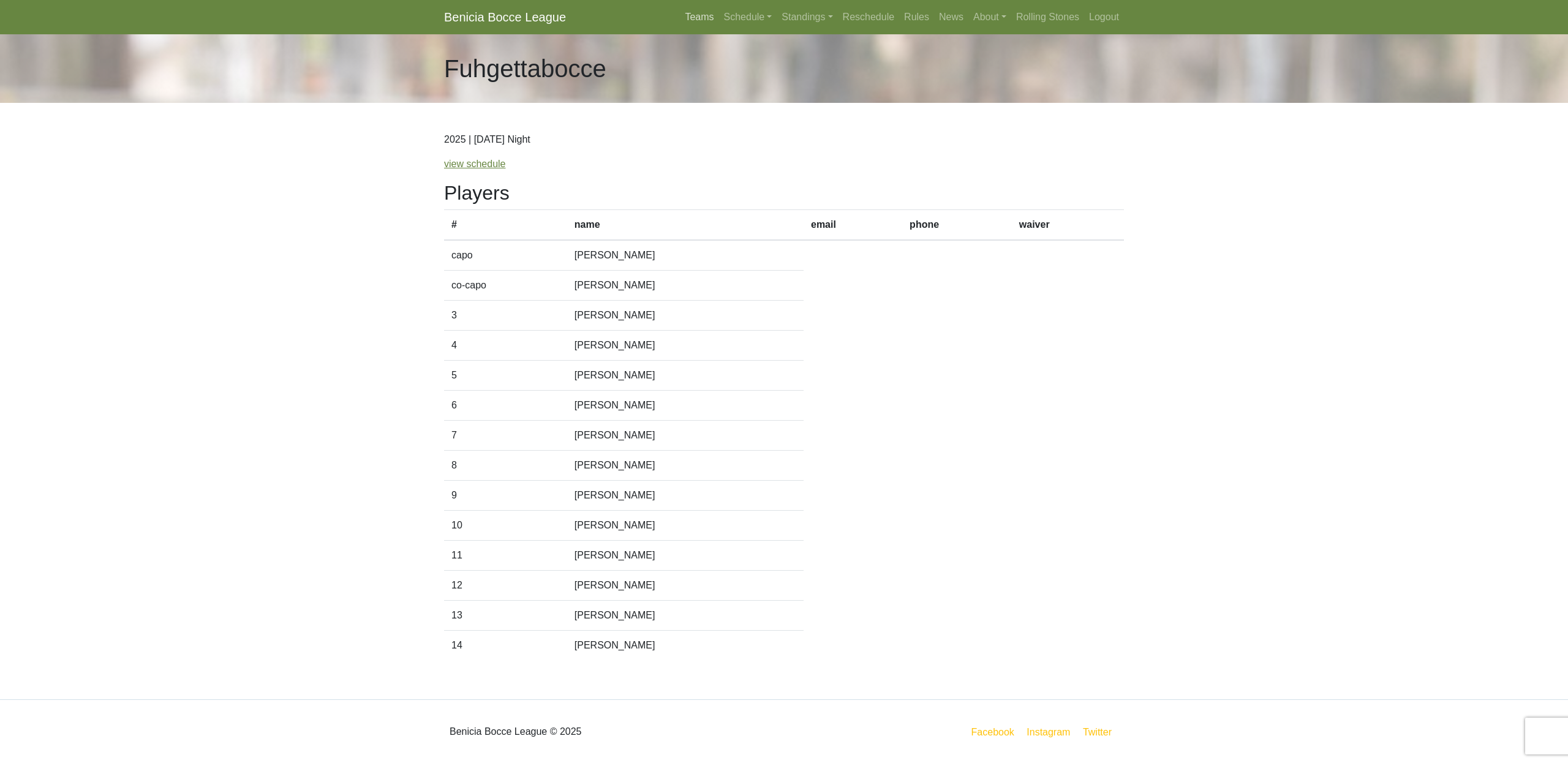
click at [693, 19] on link "Teams" at bounding box center [699, 17] width 39 height 24
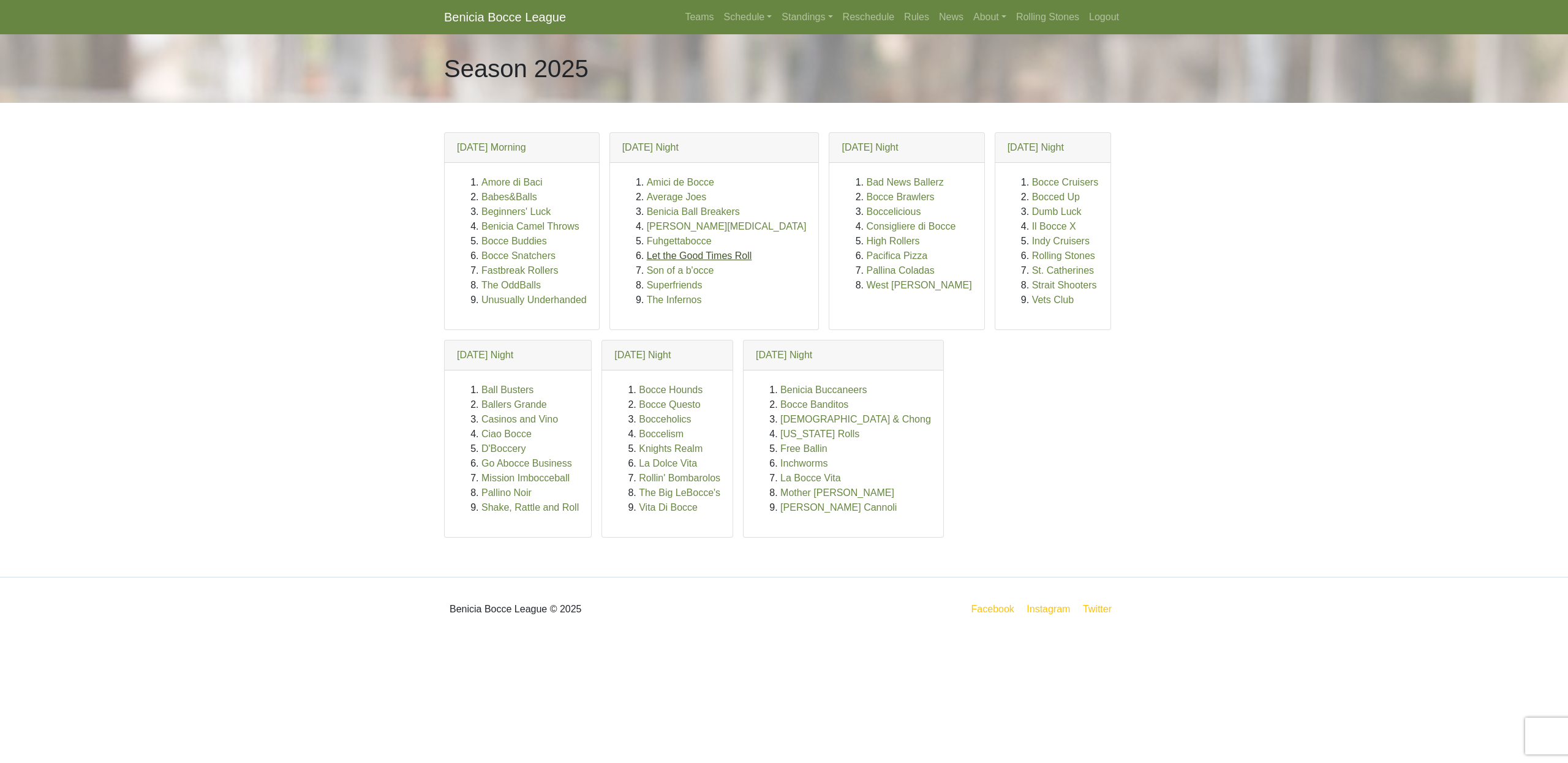
click at [686, 256] on link "Let the Good Times Roll" at bounding box center [700, 255] width 106 height 10
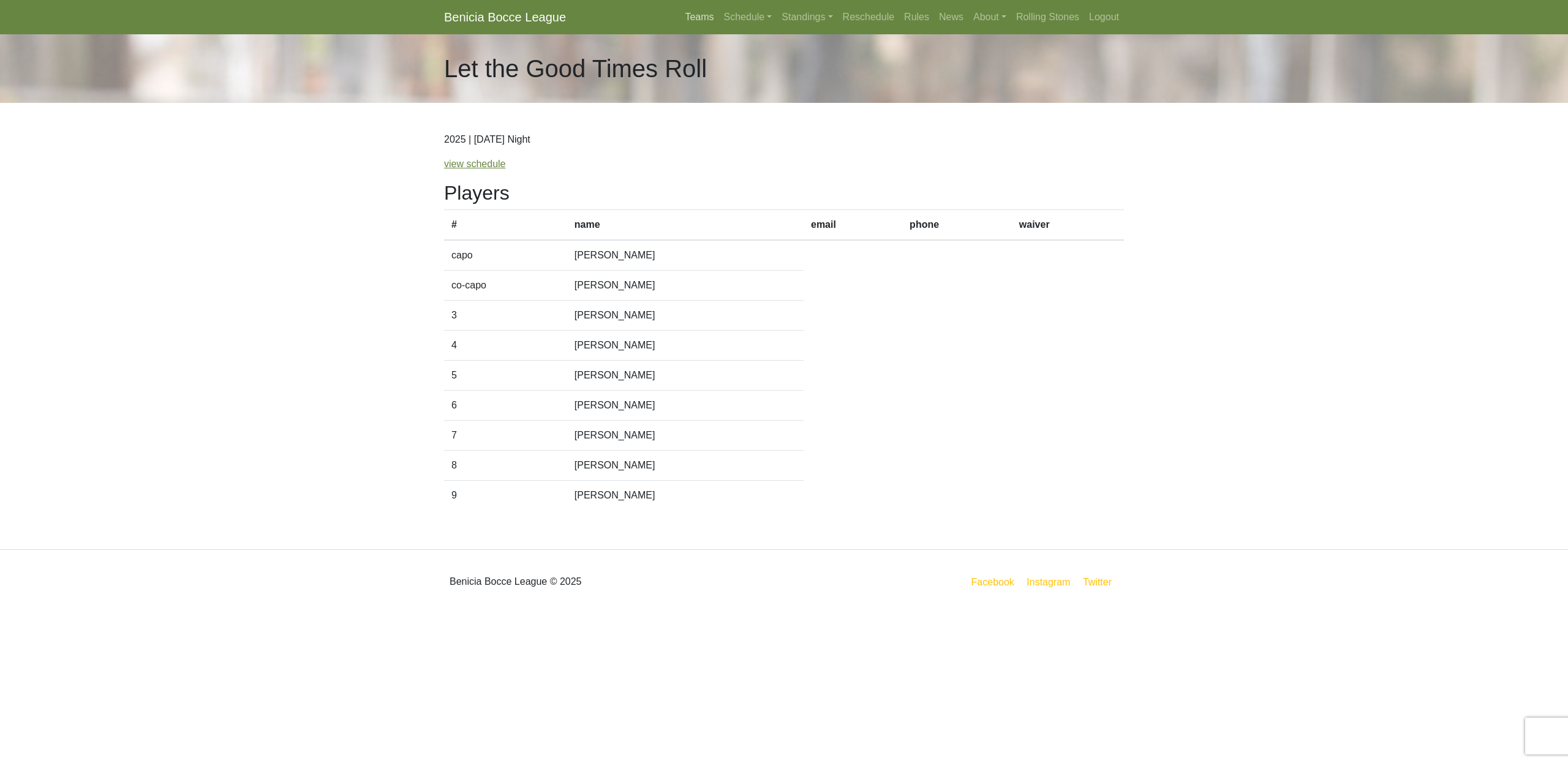
click at [691, 19] on link "Teams" at bounding box center [699, 17] width 39 height 24
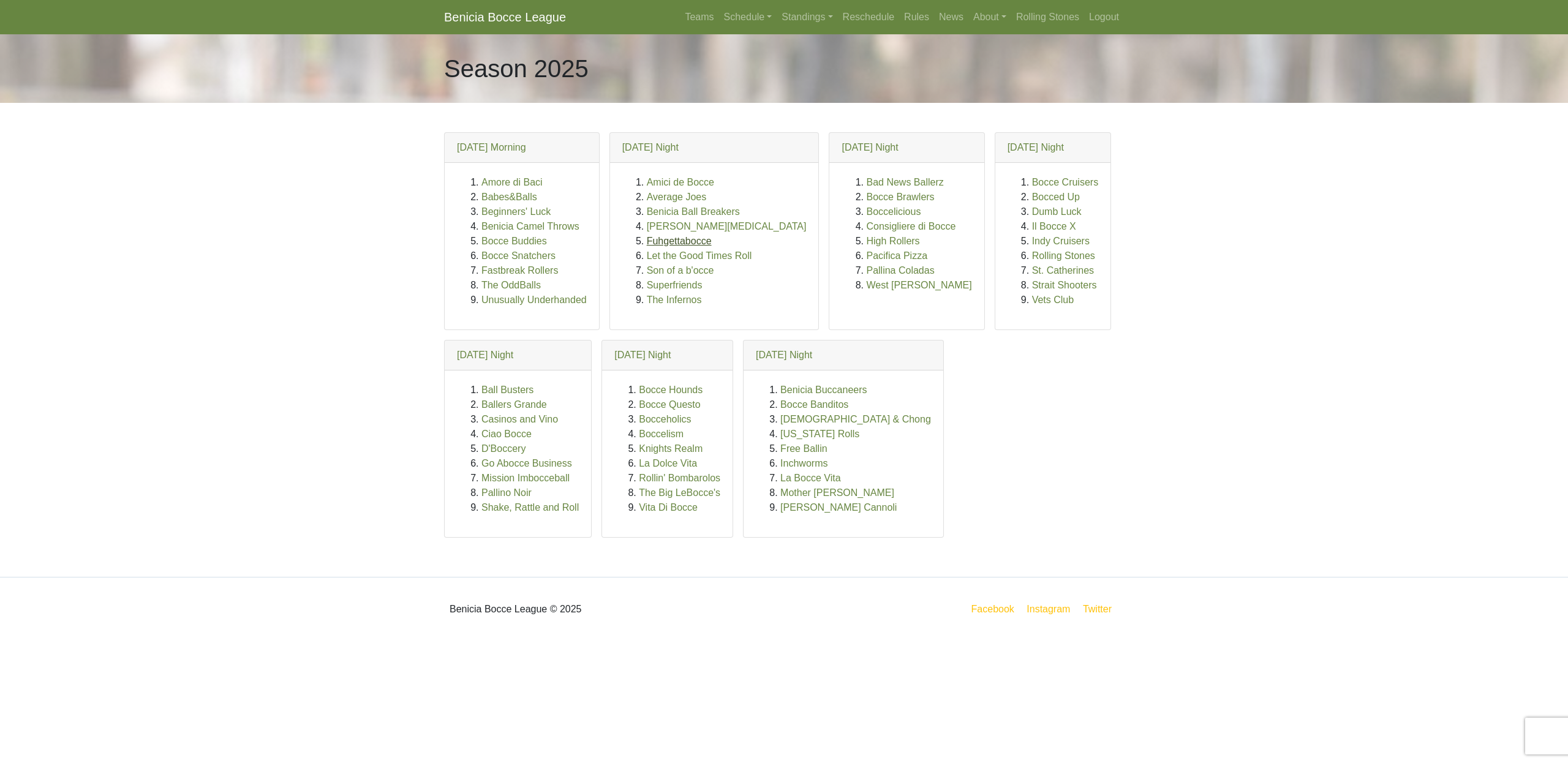
click at [696, 242] on link "Fuhgettabocce" at bounding box center [679, 240] width 65 height 10
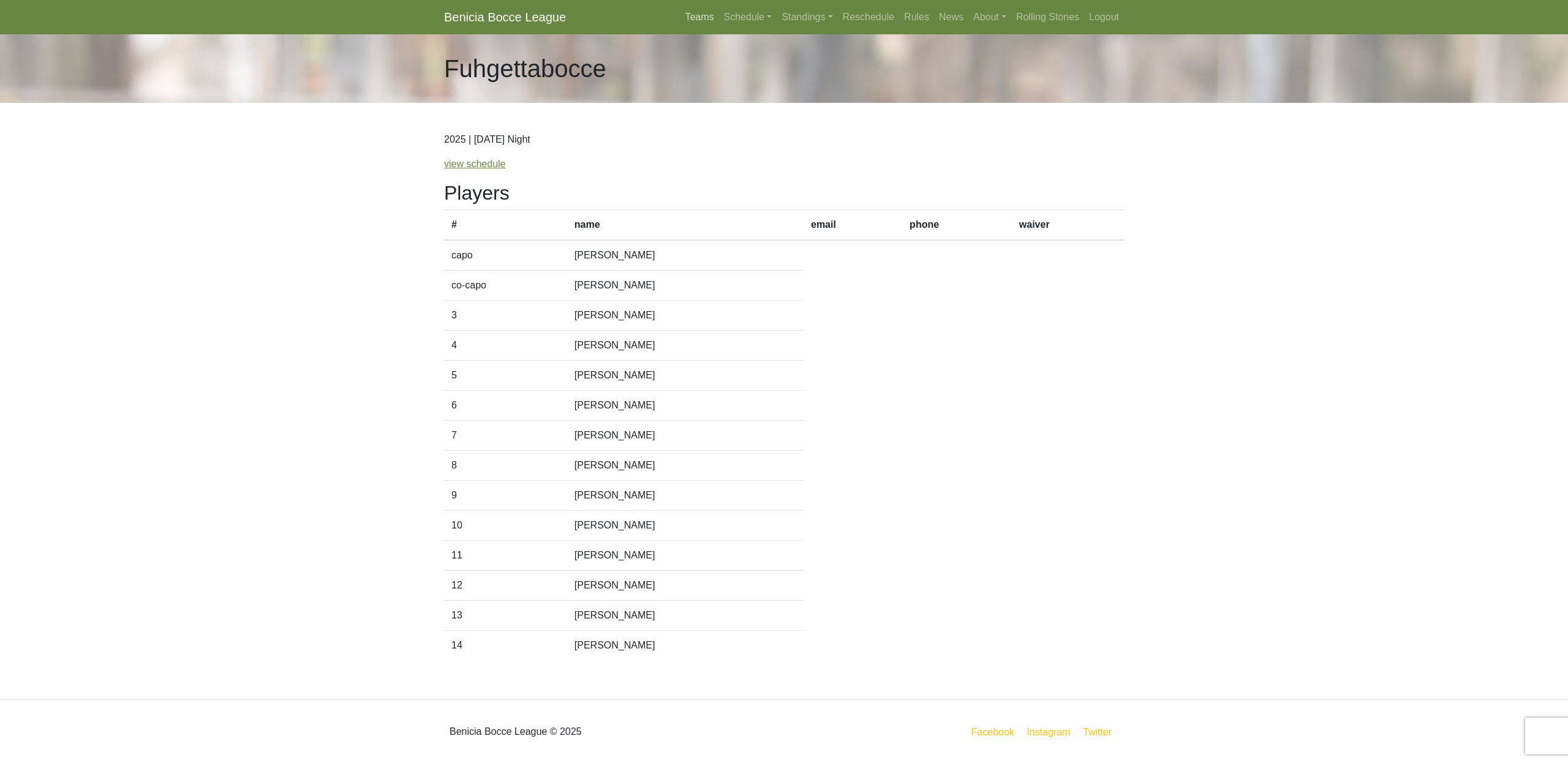
click at [692, 19] on link "Teams" at bounding box center [699, 17] width 39 height 24
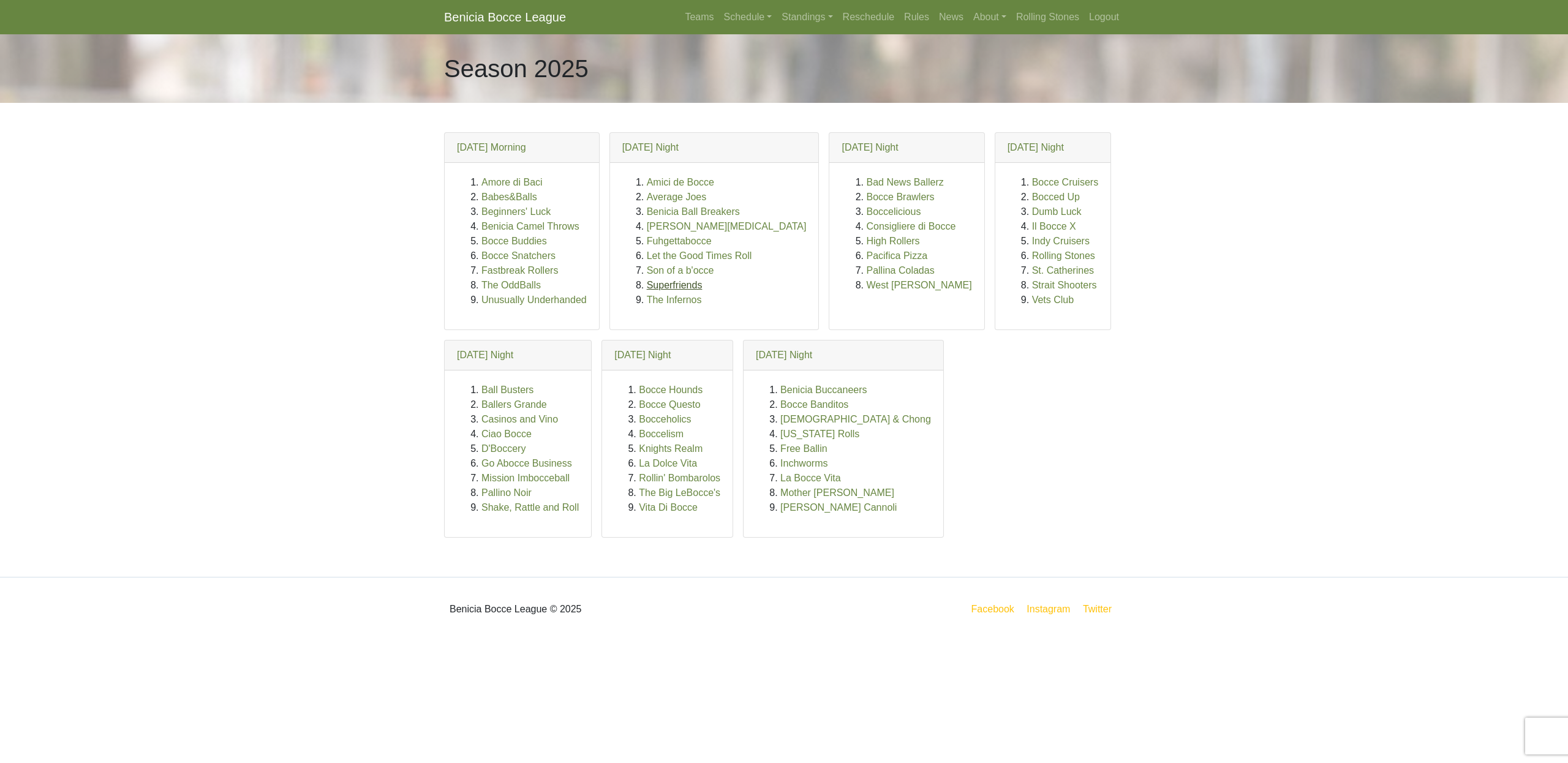
click at [668, 283] on link "Superfriends" at bounding box center [675, 285] width 56 height 10
